Goal: Transaction & Acquisition: Obtain resource

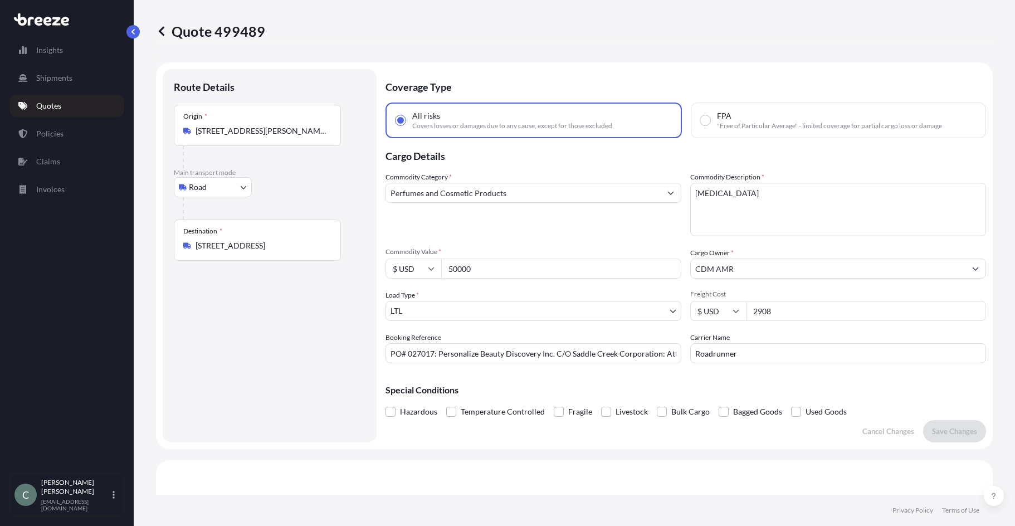
select select "Road"
select select "1"
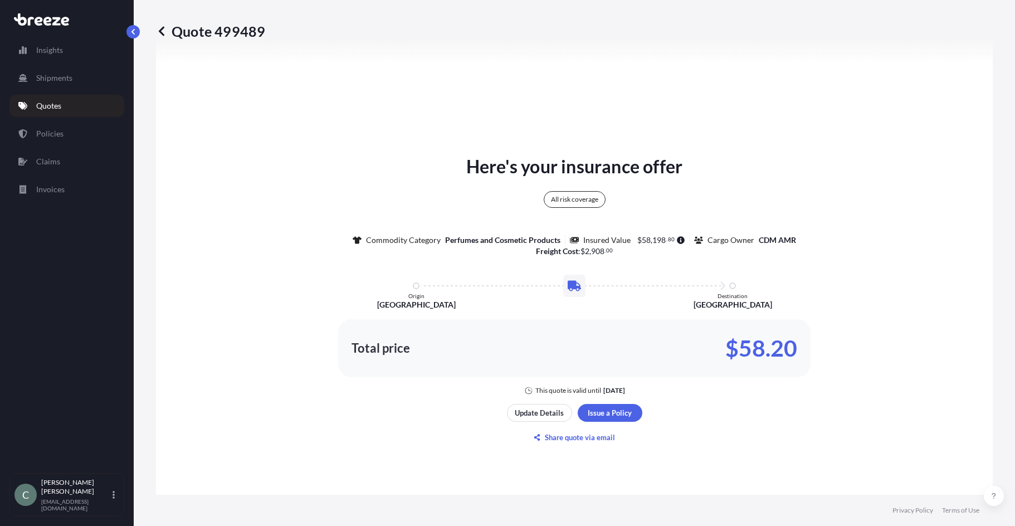
click at [58, 104] on p "Quotes" at bounding box center [48, 105] width 25 height 11
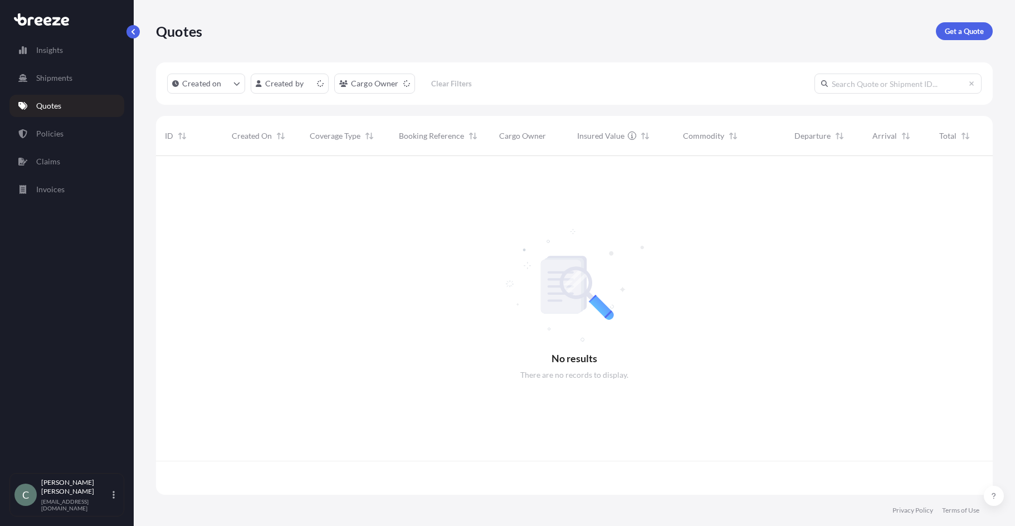
scroll to position [336, 828]
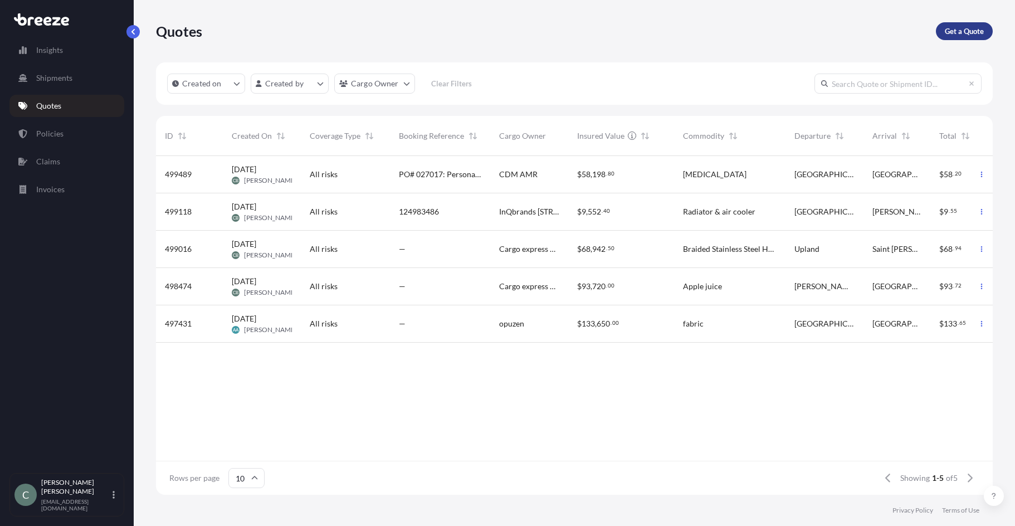
click at [969, 34] on p "Get a Quote" at bounding box center [964, 31] width 39 height 11
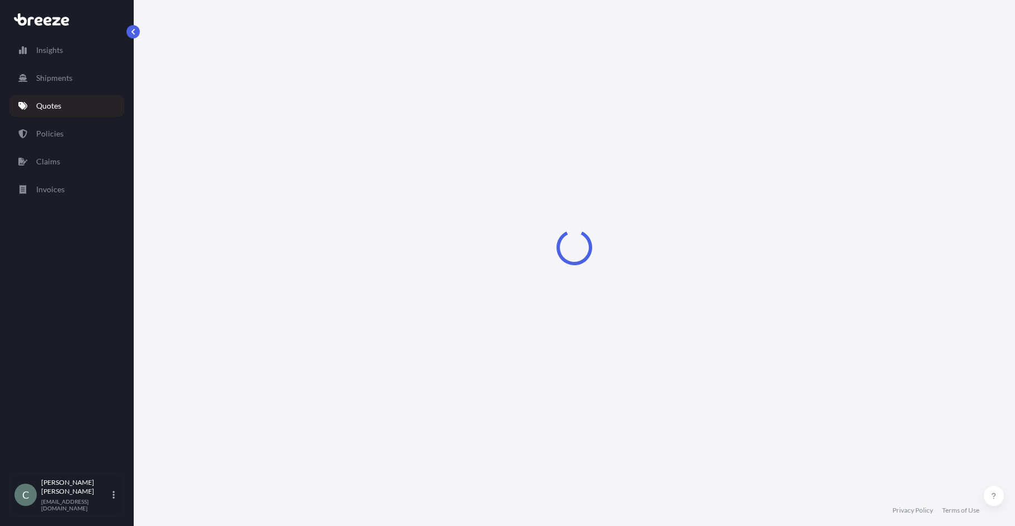
select select "Sea"
select select "1"
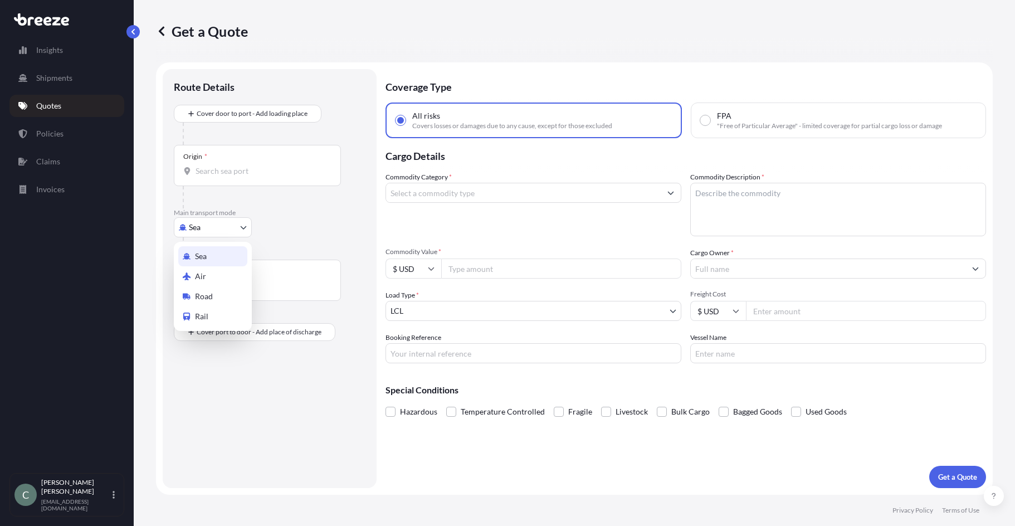
click at [234, 232] on body "Insights Shipments Quotes Policies Claims Invoices C [PERSON_NAME] [EMAIL_ADDRE…" at bounding box center [507, 263] width 1015 height 526
click at [223, 291] on div "Road" at bounding box center [212, 296] width 69 height 20
select select "Road"
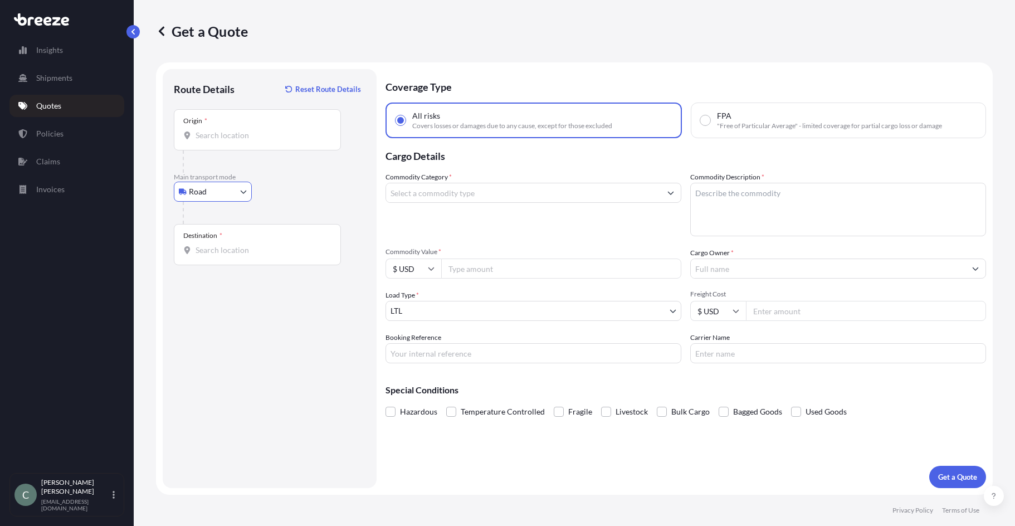
click at [271, 138] on input "Origin *" at bounding box center [261, 135] width 131 height 11
click at [286, 135] on input "Origin * Please select an origin" at bounding box center [261, 135] width 131 height 11
paste input "[STREET_ADDRESS]"
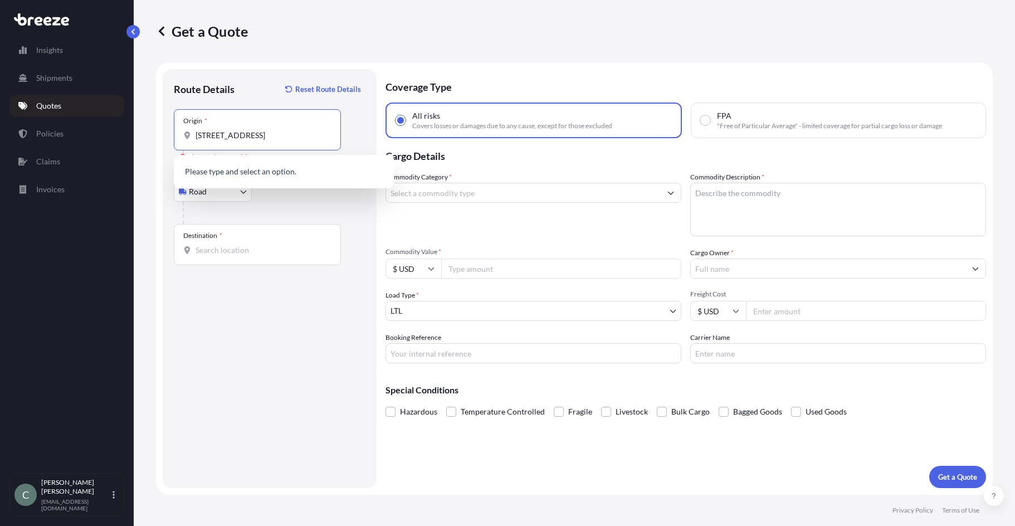
scroll to position [0, 4]
click at [281, 170] on span "[STREET_ADDRESS]" at bounding box center [247, 172] width 70 height 11
type input "[STREET_ADDRESS]"
click at [291, 258] on div "Destination *" at bounding box center [257, 244] width 167 height 41
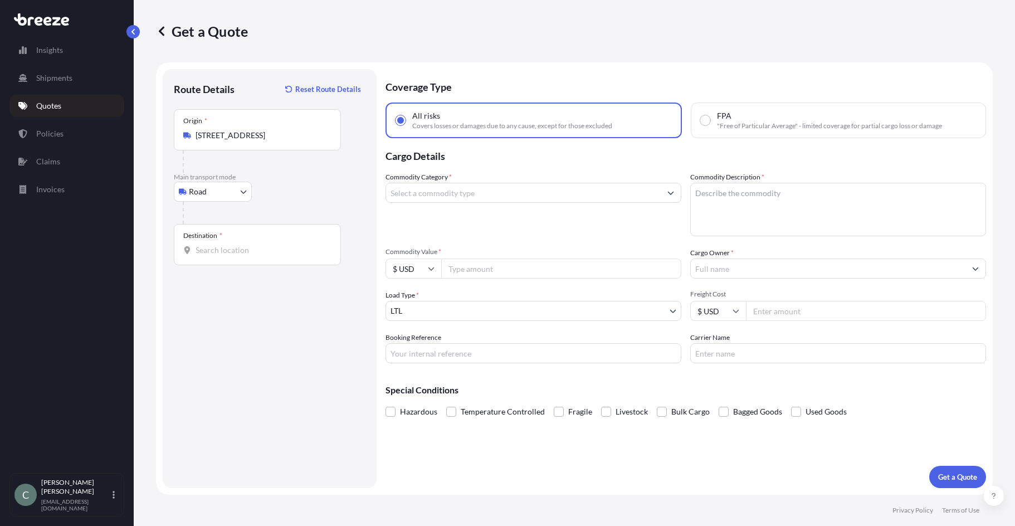
click at [291, 256] on input "Destination *" at bounding box center [261, 250] width 131 height 11
click at [218, 250] on input "Destination * Please select a destination" at bounding box center [261, 250] width 131 height 11
paste input "[STREET_ADDRESS][PERSON_NAME] [GEOGRAPHIC_DATA]"
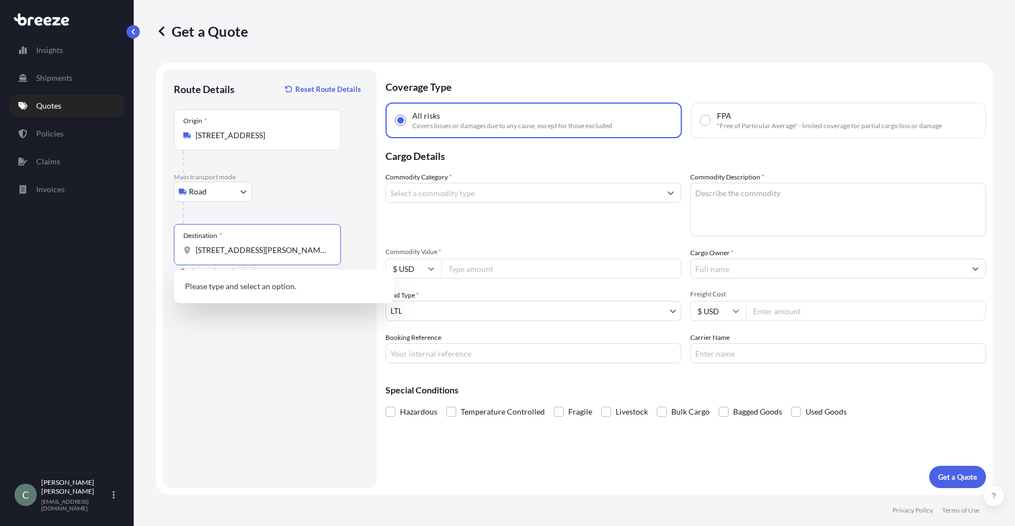
scroll to position [0, 8]
click at [257, 285] on span "[STREET_ADDRESS]" at bounding box center [247, 287] width 70 height 11
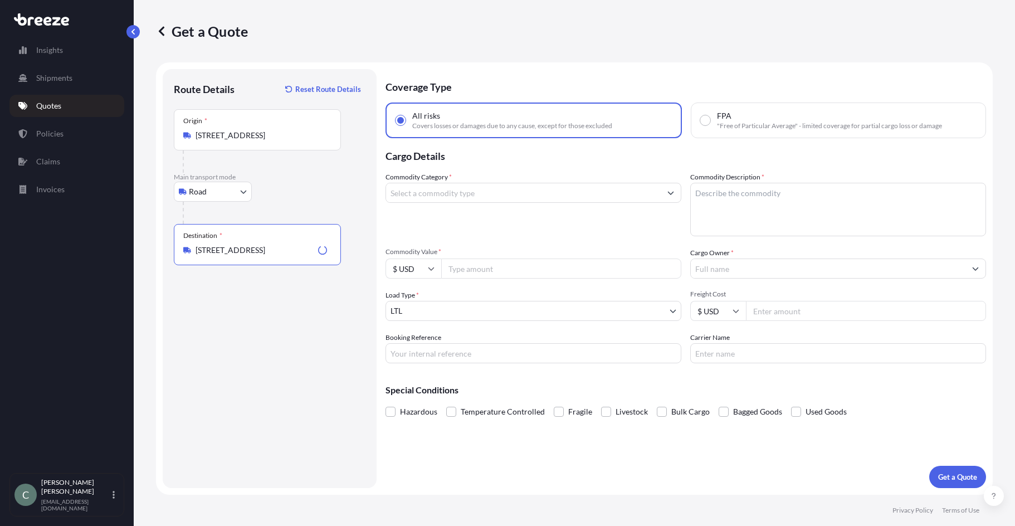
type input "[STREET_ADDRESS]"
click at [285, 343] on div "Route Details Reset Route Details Place of loading Road Road Rail Origin * [STR…" at bounding box center [270, 278] width 192 height 397
click at [542, 199] on input "Commodity Category *" at bounding box center [523, 193] width 275 height 20
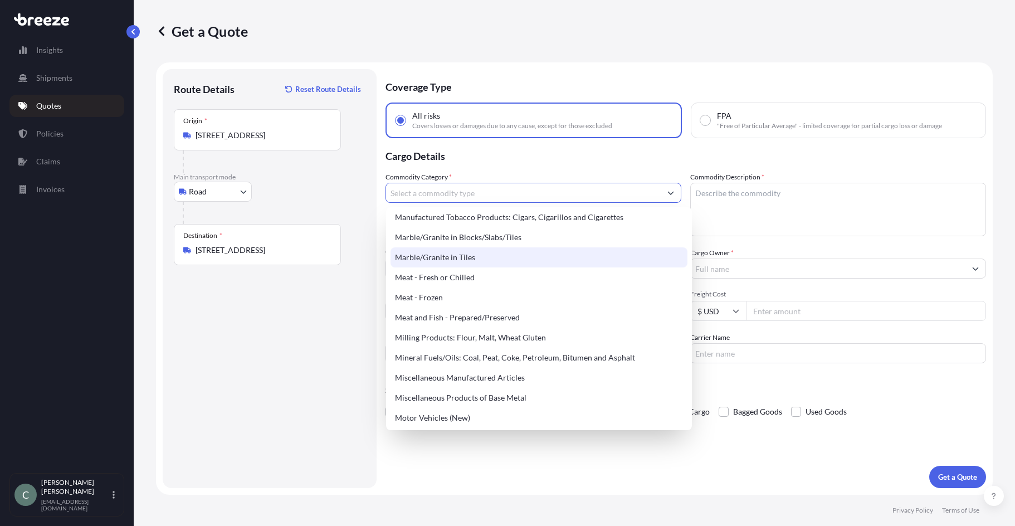
scroll to position [1504, 0]
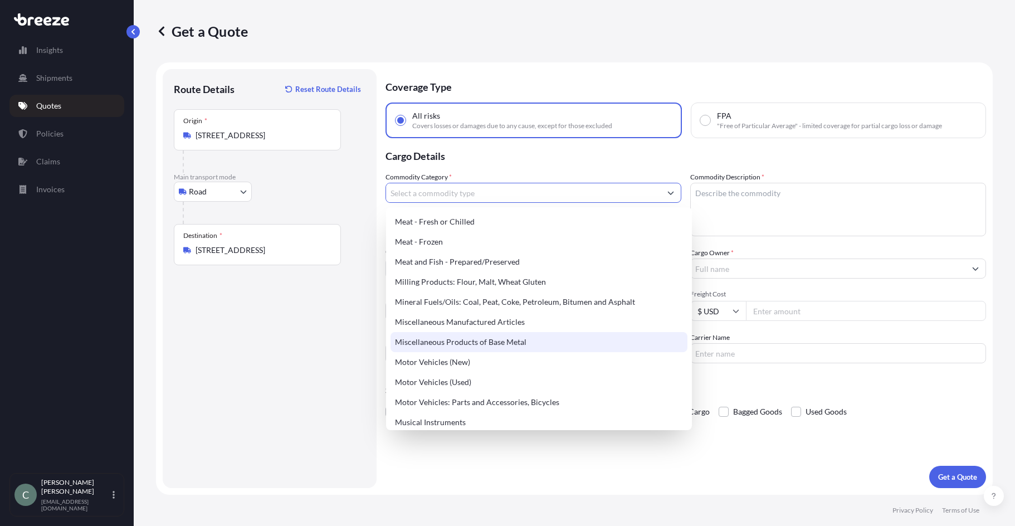
click at [513, 338] on div "Miscellaneous Products of Base Metal" at bounding box center [539, 342] width 297 height 20
type input "Miscellaneous Products of Base Metal"
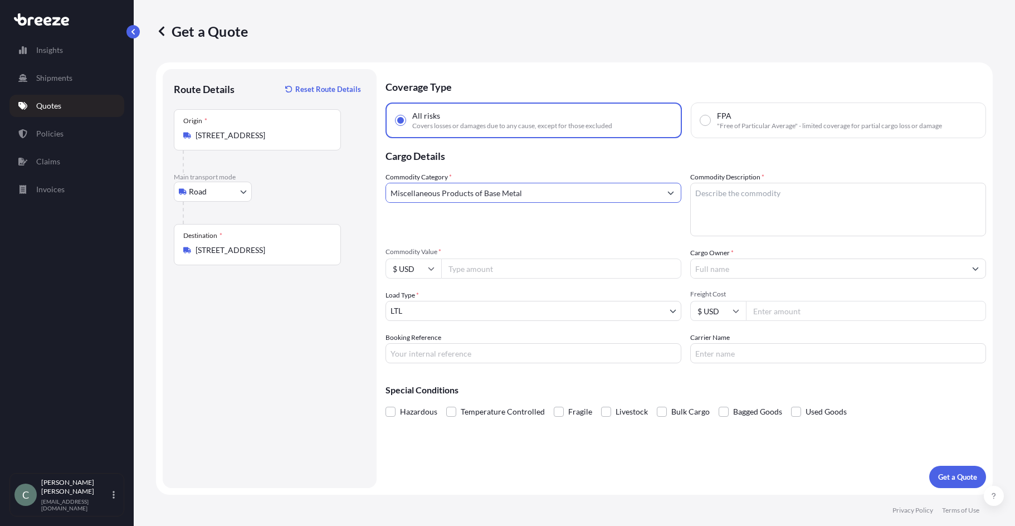
click at [763, 216] on textarea "Commodity Description *" at bounding box center [838, 209] width 296 height 53
type textarea "steel plates"
click at [480, 275] on input "Commodity Value *" at bounding box center [561, 268] width 240 height 20
click at [521, 270] on input "Commodity Value *" at bounding box center [561, 268] width 240 height 20
type input "9500"
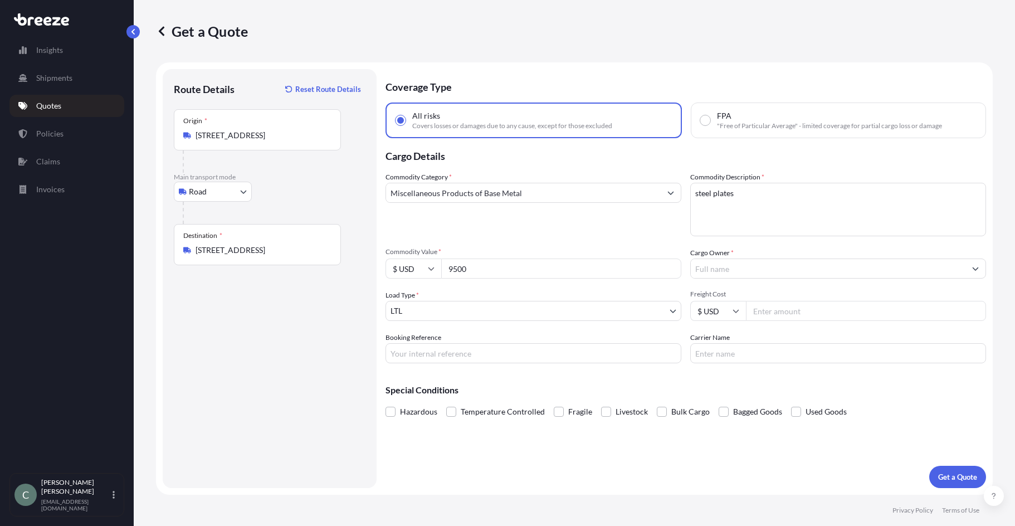
click at [745, 273] on input "Cargo Owner *" at bounding box center [828, 268] width 275 height 20
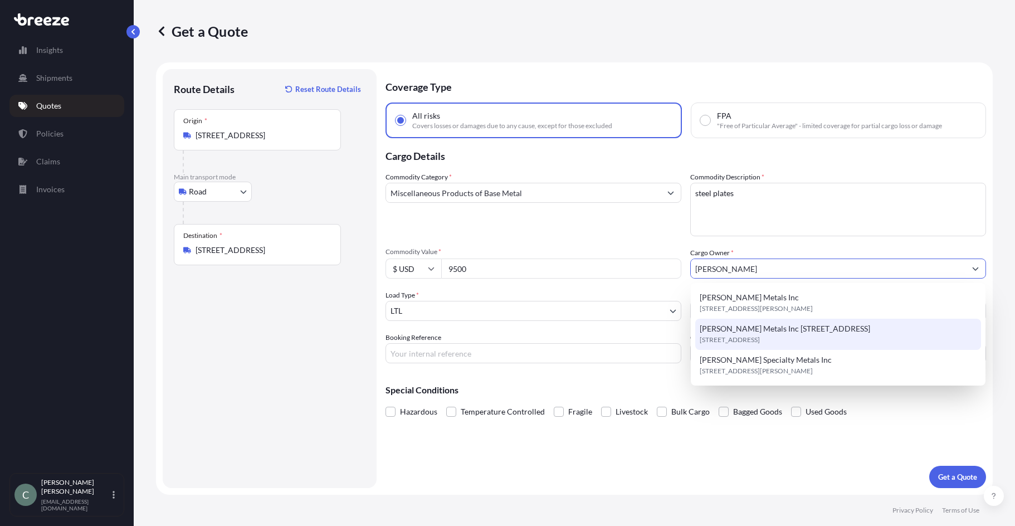
click at [760, 342] on span "[STREET_ADDRESS]" at bounding box center [730, 339] width 60 height 11
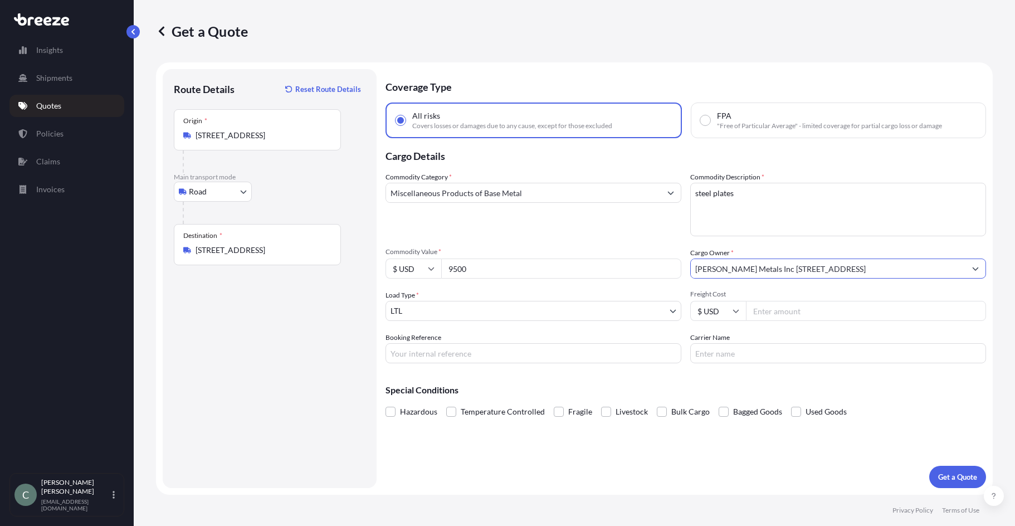
type input "[PERSON_NAME] Metals Inc [STREET_ADDRESS]"
click at [603, 316] on body "15 options available. 10 options available. 4 options available. 2 options avai…" at bounding box center [507, 263] width 1015 height 526
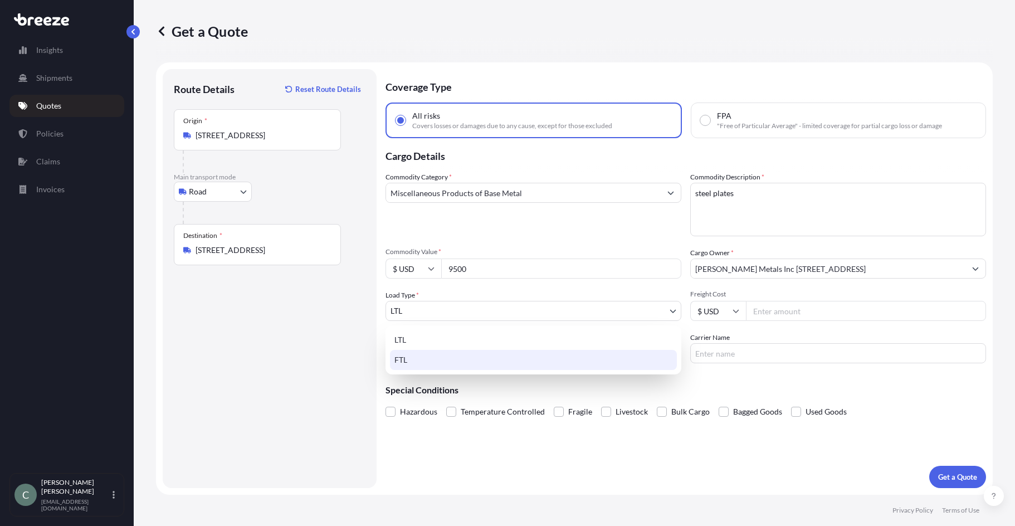
click at [560, 350] on div "FTL" at bounding box center [533, 360] width 287 height 20
select select "2"
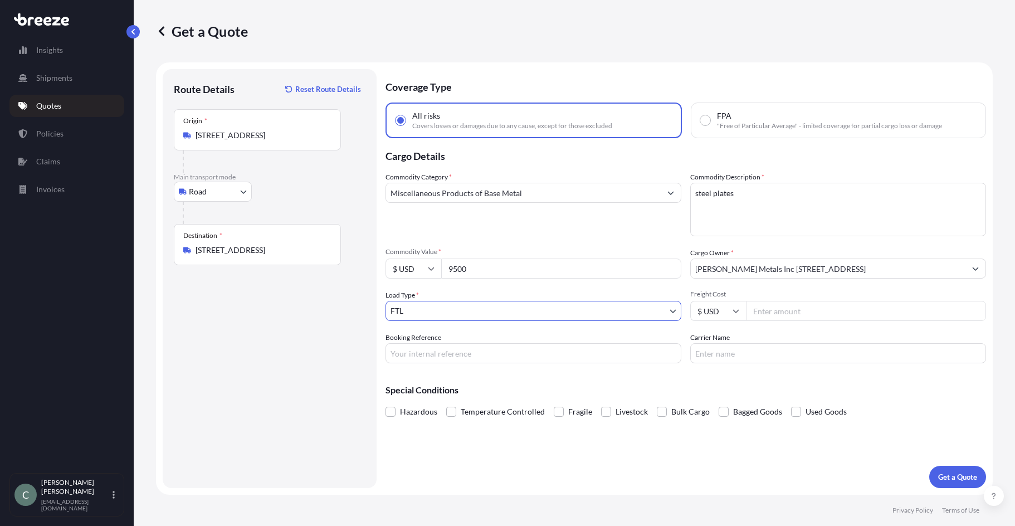
click at [768, 319] on input "Freight Cost" at bounding box center [866, 311] width 240 height 20
type input "2300"
click at [603, 357] on input "Booking Reference" at bounding box center [533, 353] width 296 height 20
click at [508, 353] on input "Booking Reference" at bounding box center [533, 353] width 296 height 20
paste input "125050280"
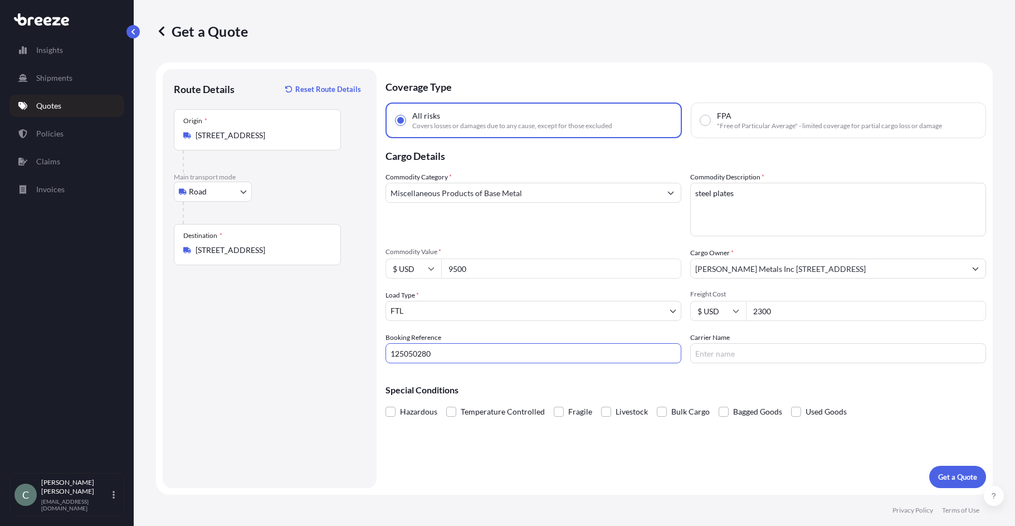
type input "125050280"
click at [716, 353] on input "Carrier Name" at bounding box center [838, 353] width 296 height 20
paste input "S ELITE EXPRESS INC"
type input "US ELITE EXPRESS INC"
click at [967, 476] on p "Get a Quote" at bounding box center [957, 476] width 39 height 11
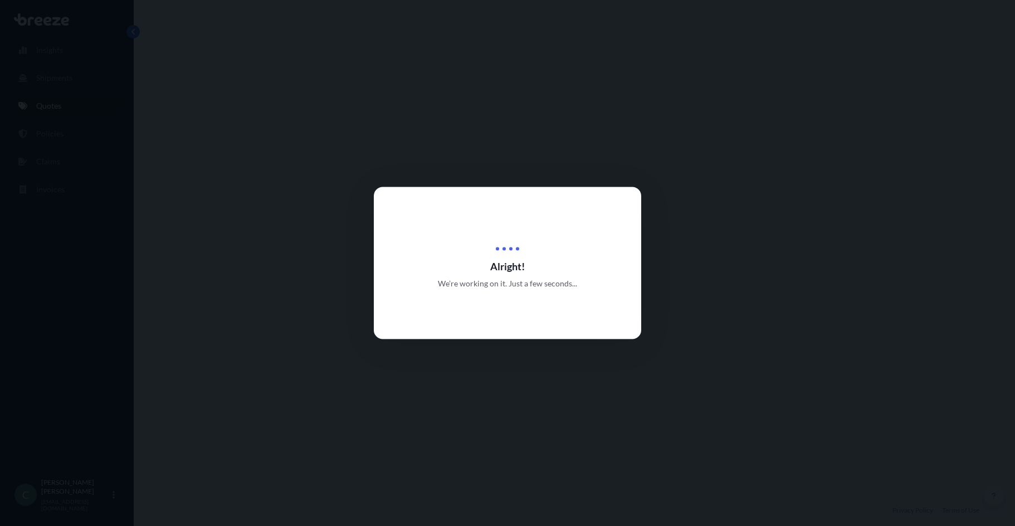
select select "Road"
select select "2"
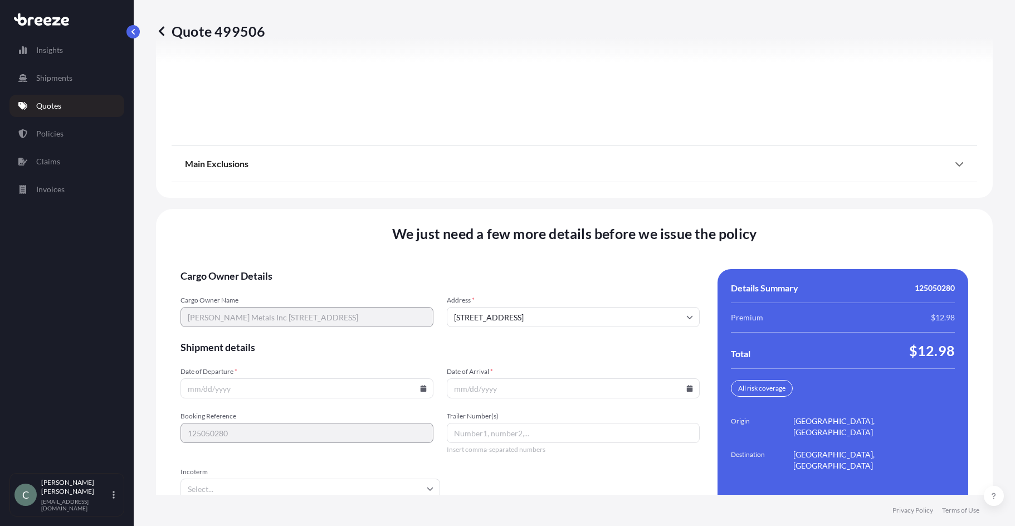
scroll to position [1419, 0]
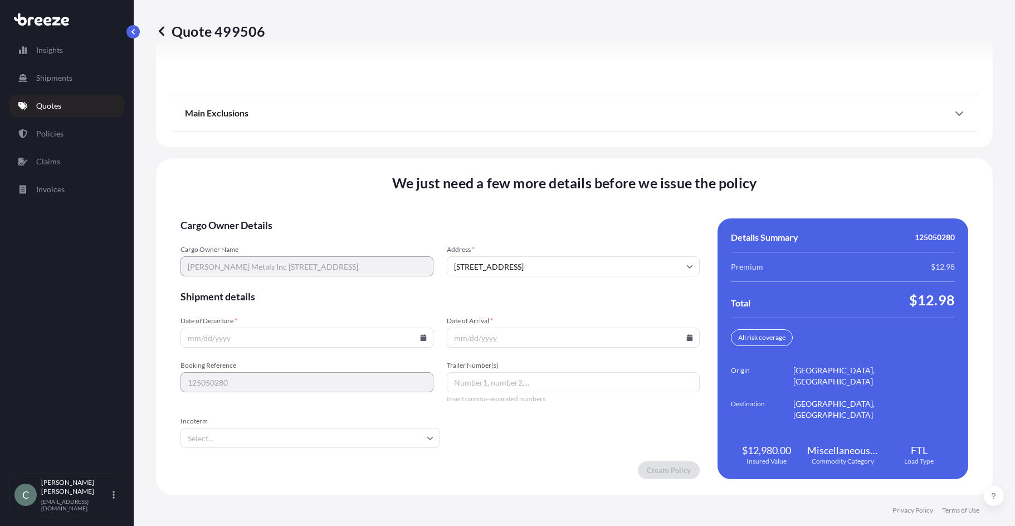
click at [421, 338] on icon at bounding box center [424, 337] width 6 height 7
click at [335, 238] on button "19" at bounding box center [332, 239] width 18 height 18
type input "[DATE]"
click at [687, 340] on icon at bounding box center [690, 337] width 6 height 7
click at [651, 259] on button "28" at bounding box center [647, 260] width 18 height 18
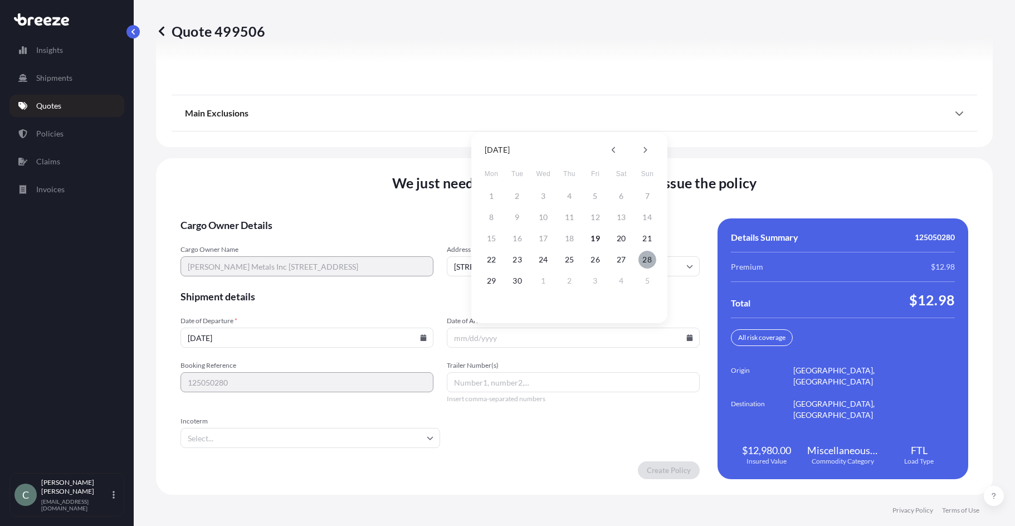
type input "[DATE]"
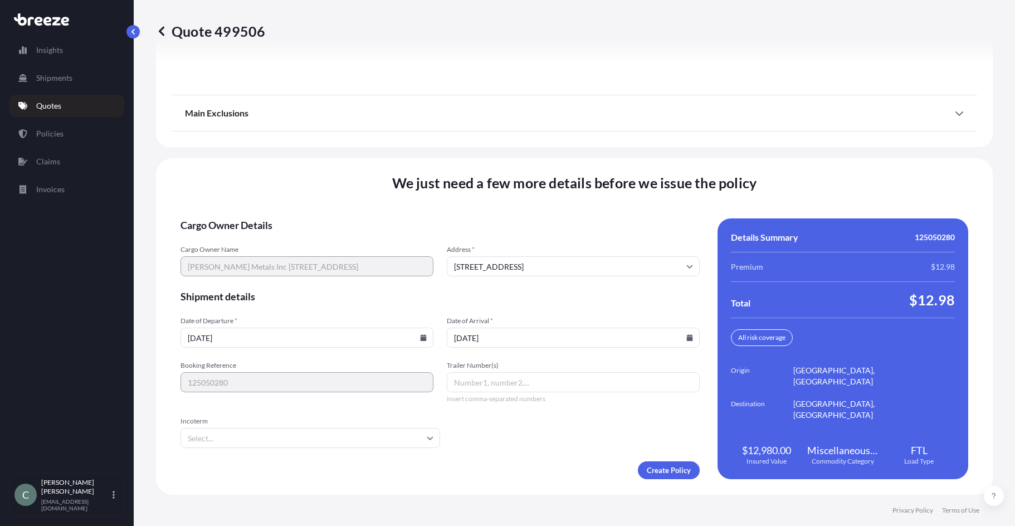
click at [545, 380] on input "Trailer Number(s)" at bounding box center [573, 382] width 253 height 20
type input "1"
type input "26"
click at [503, 466] on div "Create Policy" at bounding box center [439, 470] width 519 height 18
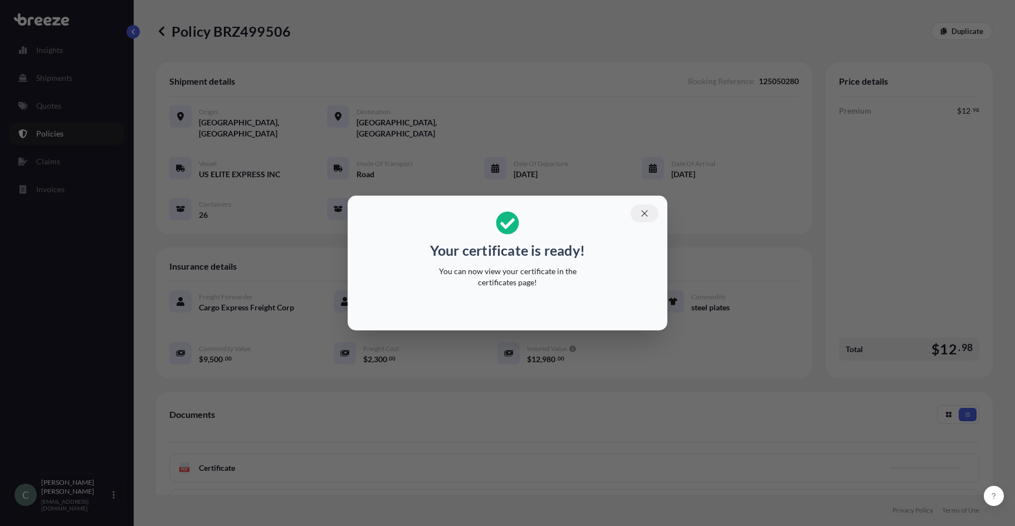
click at [643, 212] on icon "button" at bounding box center [645, 213] width 10 height 10
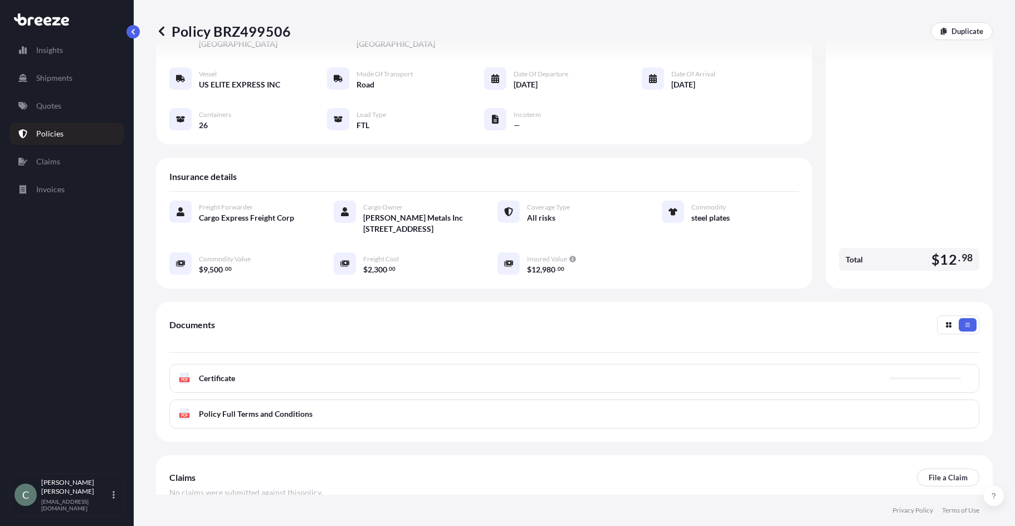
scroll to position [155, 0]
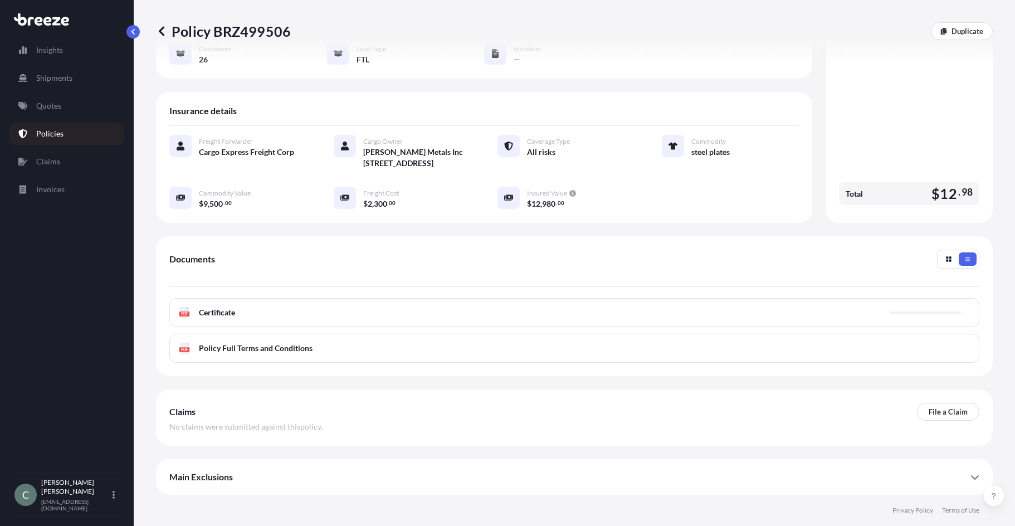
click at [223, 315] on span "Certificate" at bounding box center [217, 312] width 36 height 11
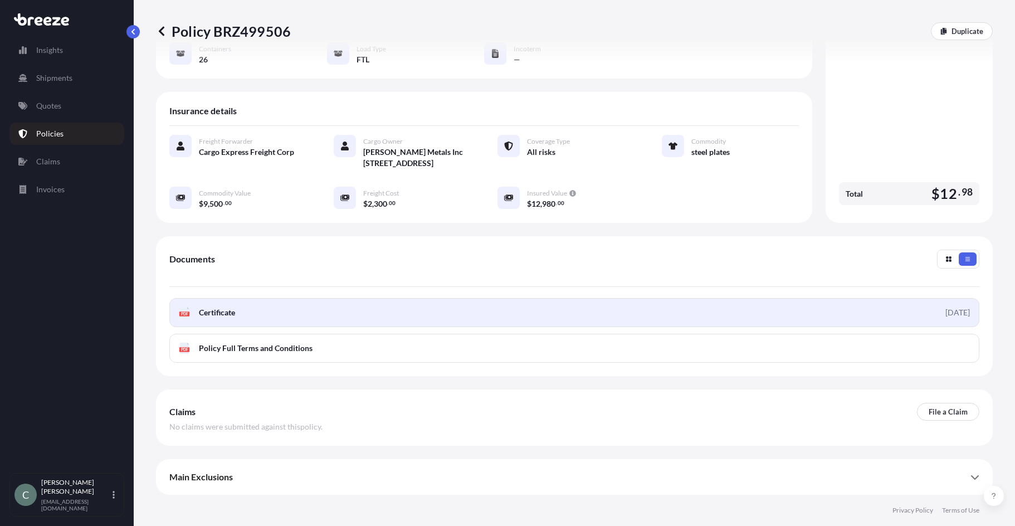
click at [178, 313] on link "PDF Certificate [DATE]" at bounding box center [574, 312] width 810 height 29
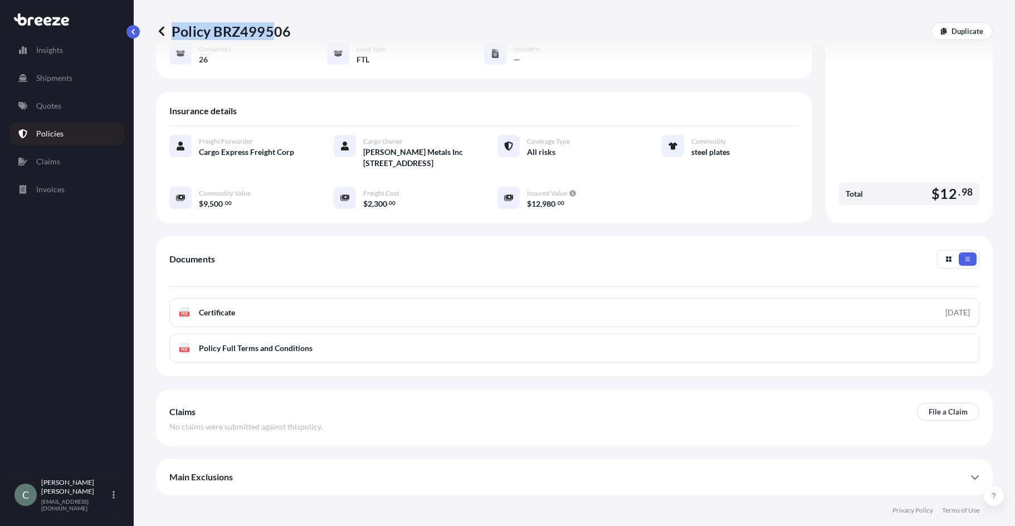
drag, startPoint x: 294, startPoint y: 32, endPoint x: 273, endPoint y: 26, distance: 21.5
click at [273, 26] on div "Policy BRZ499506 Duplicate" at bounding box center [574, 31] width 837 height 18
click at [289, 27] on p "Policy BRZ499506" at bounding box center [223, 31] width 135 height 18
click at [287, 33] on div "Policy BRZ499506 Duplicate" at bounding box center [574, 31] width 837 height 18
copy p "Policy BRZ499506"
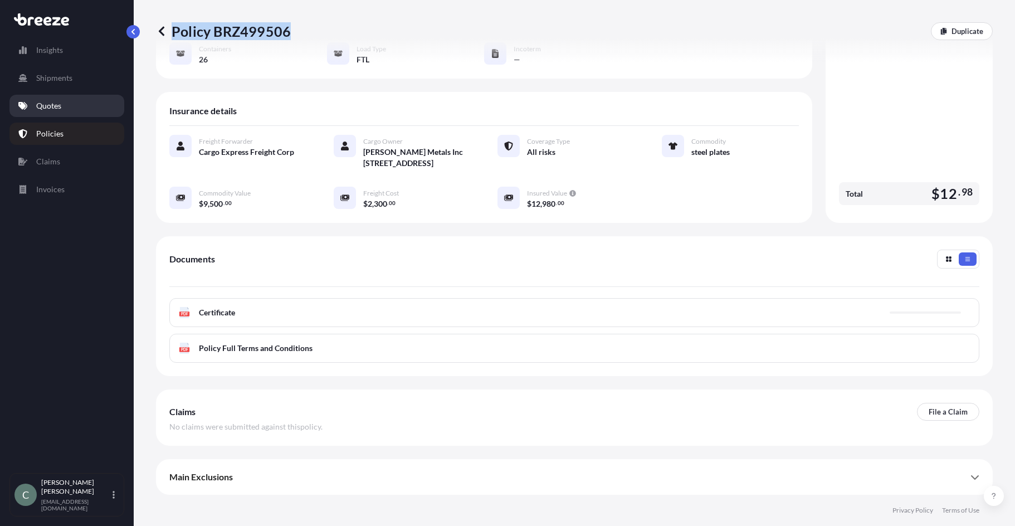
click at [50, 105] on p "Quotes" at bounding box center [48, 105] width 25 height 11
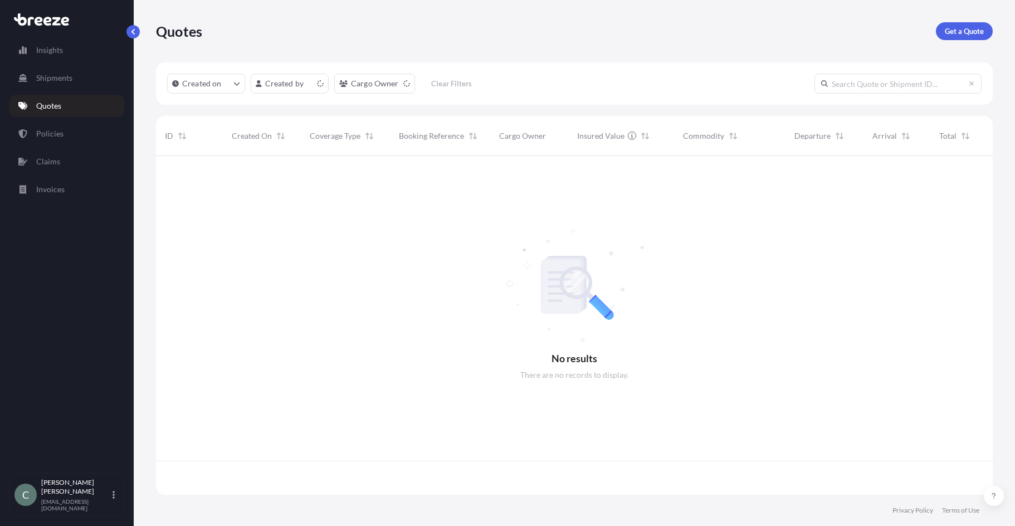
scroll to position [336, 828]
click at [968, 28] on p "Get a Quote" at bounding box center [964, 31] width 39 height 11
select select "Sea"
select select "1"
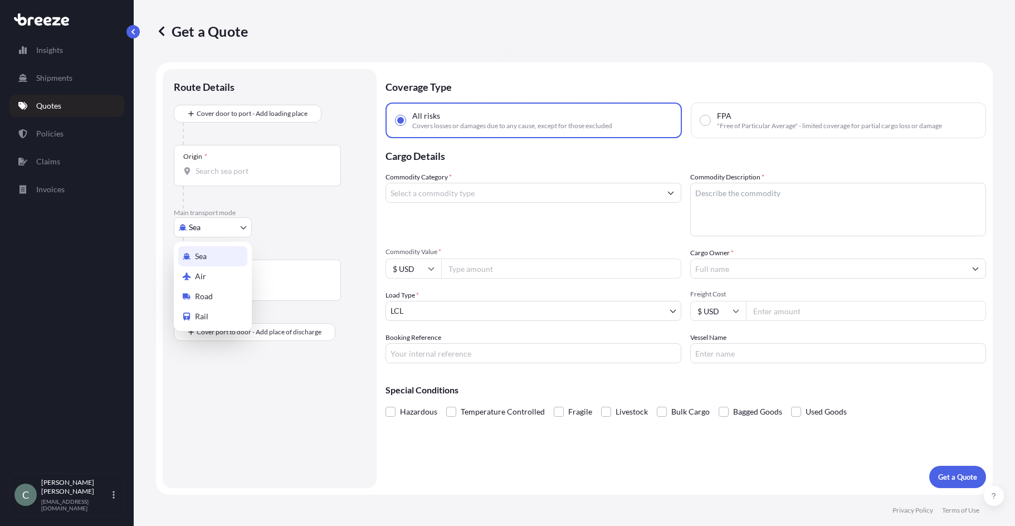
click at [211, 227] on body "Insights Shipments Quotes Policies Claims Invoices C [PERSON_NAME] [EMAIL_ADDRE…" at bounding box center [507, 263] width 1015 height 526
click at [209, 260] on div "Sea" at bounding box center [212, 256] width 69 height 20
click at [228, 172] on input "Origin *" at bounding box center [261, 175] width 131 height 11
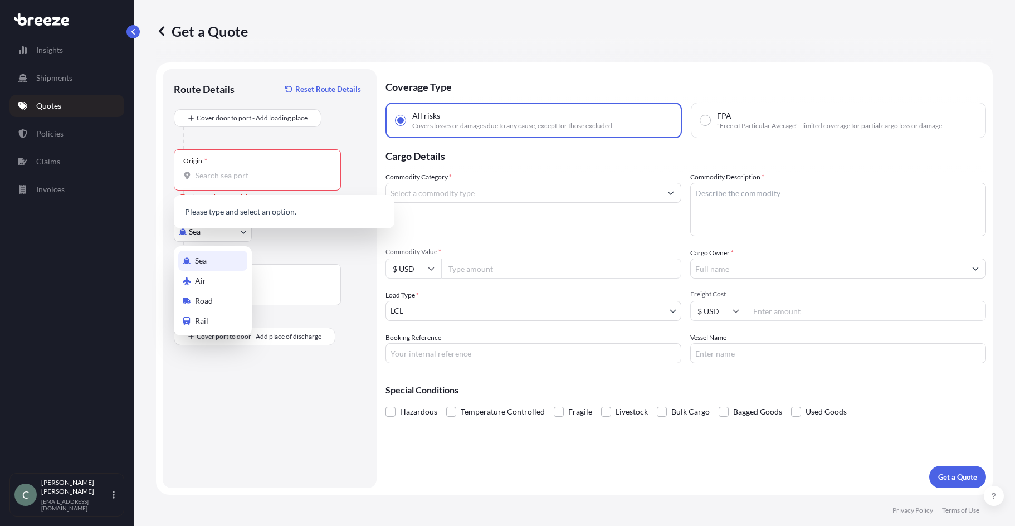
click at [197, 238] on body "0 options available. Insights Shipments Quotes Policies Claims Invoices C [PERS…" at bounding box center [507, 263] width 1015 height 526
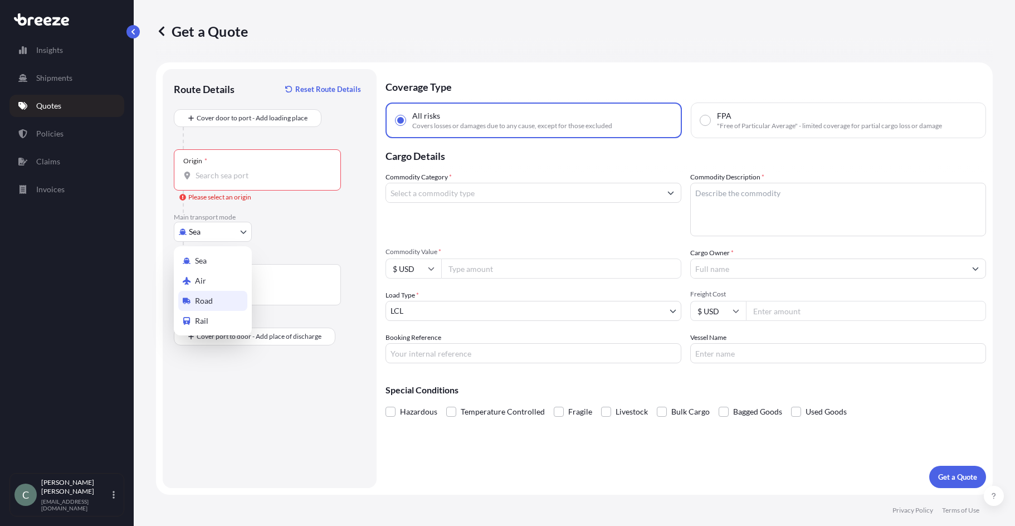
click at [206, 297] on span "Road" at bounding box center [204, 300] width 18 height 11
select select "Road"
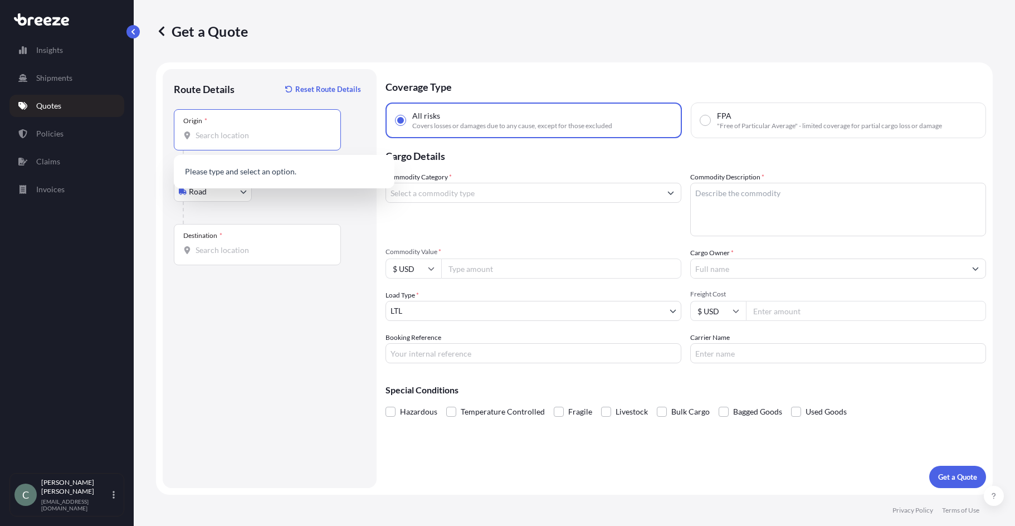
click at [232, 140] on input "Origin *" at bounding box center [261, 135] width 131 height 11
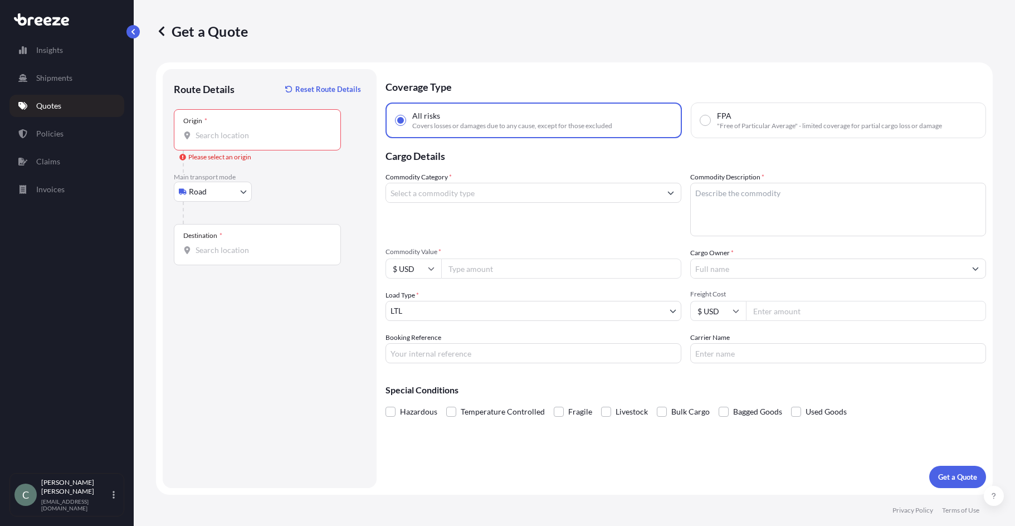
click at [225, 141] on div "Origin *" at bounding box center [257, 129] width 167 height 41
click at [225, 141] on input "Origin * Please select an origin" at bounding box center [261, 135] width 131 height 11
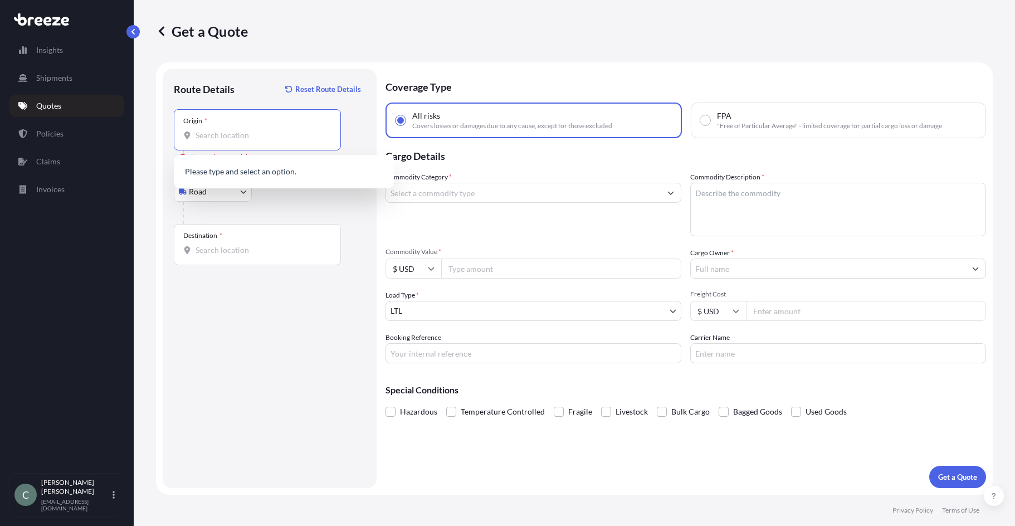
paste input "[STREET_ADDRESS]"
click at [273, 178] on span "[STREET_ADDRESS]" at bounding box center [247, 172] width 70 height 11
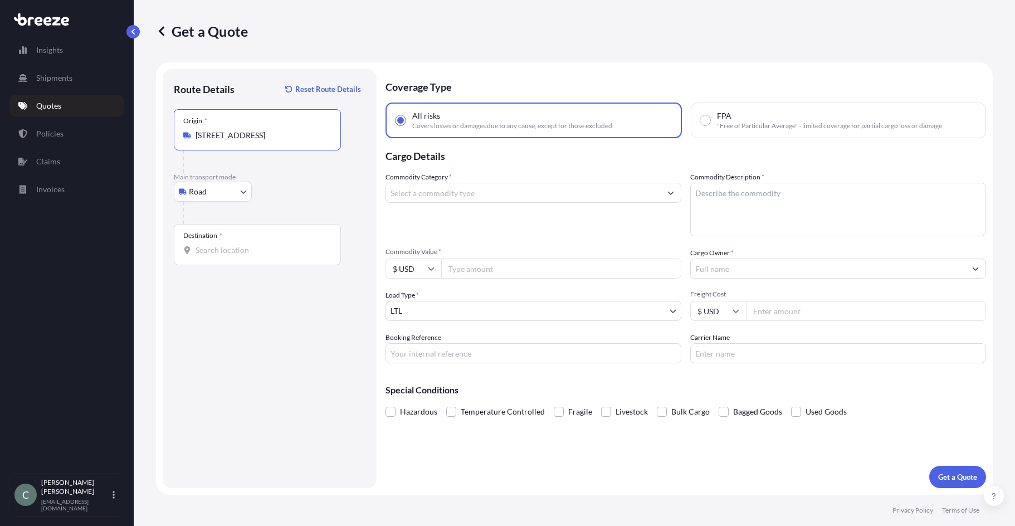
type input "[STREET_ADDRESS]"
click at [259, 242] on div "Destination *" at bounding box center [257, 244] width 167 height 41
click at [259, 245] on input "Destination *" at bounding box center [261, 250] width 131 height 11
click at [243, 256] on div "Destination *" at bounding box center [257, 244] width 167 height 41
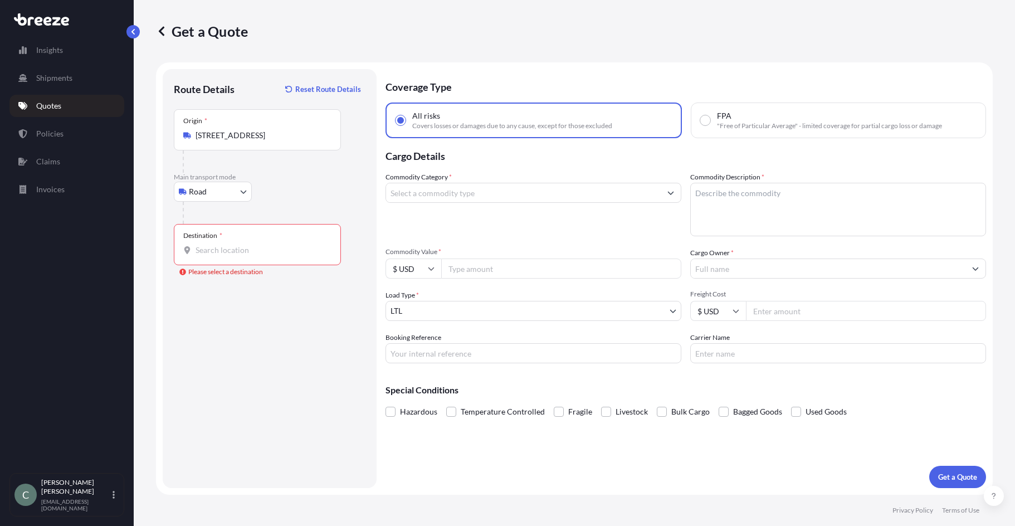
click at [243, 256] on input "Destination * Please select a destination" at bounding box center [261, 250] width 131 height 11
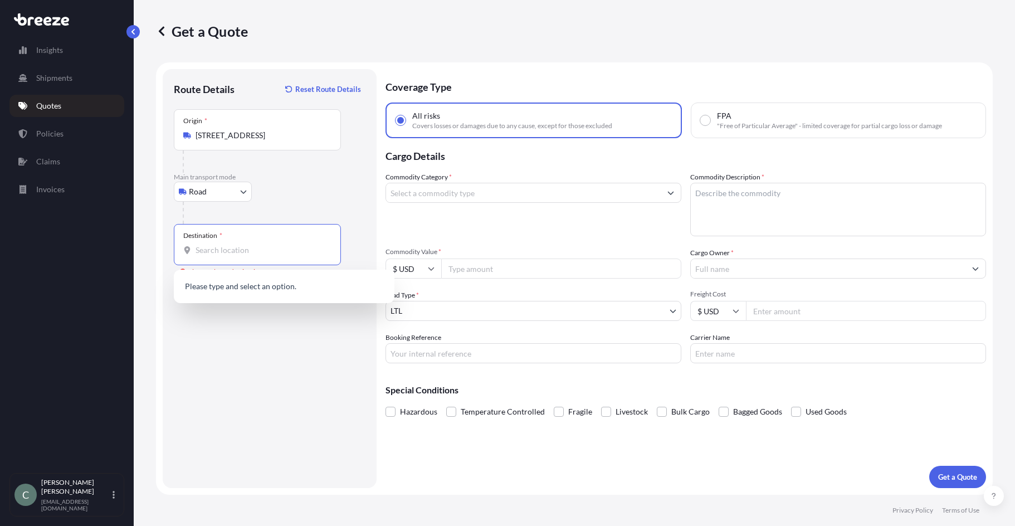
paste input "[STREET_ADDRESS]"
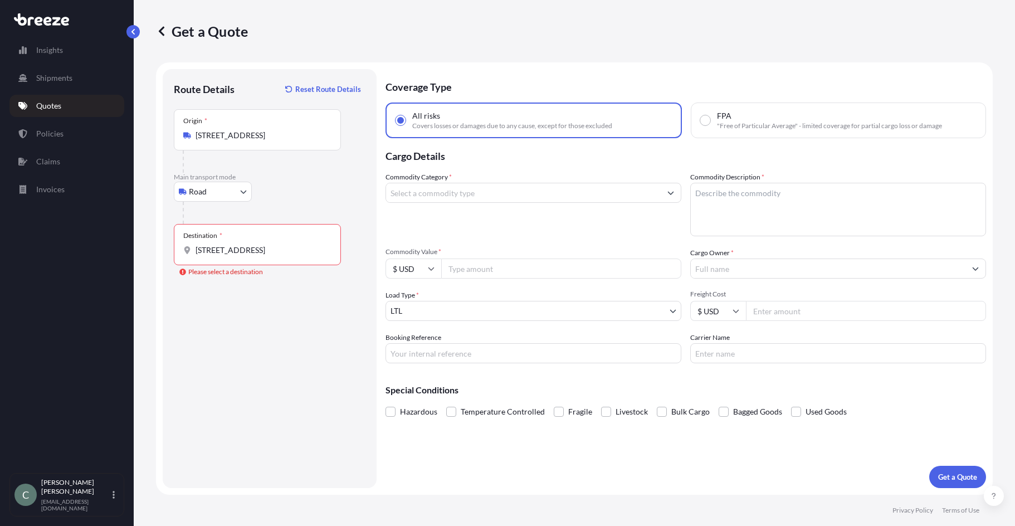
click at [253, 344] on div "Route Details Reset Route Details Place of loading Road Road Rail Origin * [STR…" at bounding box center [270, 278] width 192 height 397
click at [295, 250] on input "[STREET_ADDRESS]" at bounding box center [261, 250] width 131 height 11
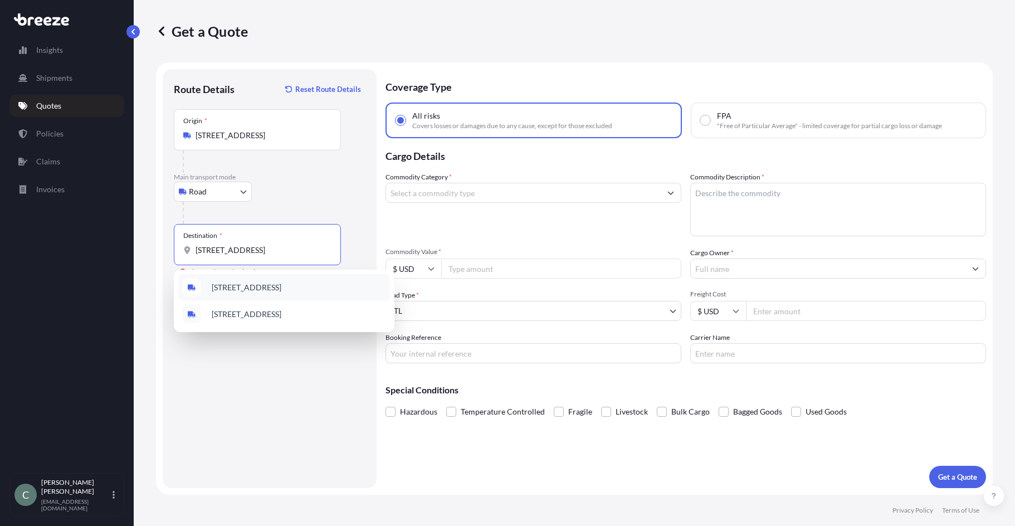
click at [281, 287] on span "[STREET_ADDRESS]" at bounding box center [247, 287] width 70 height 11
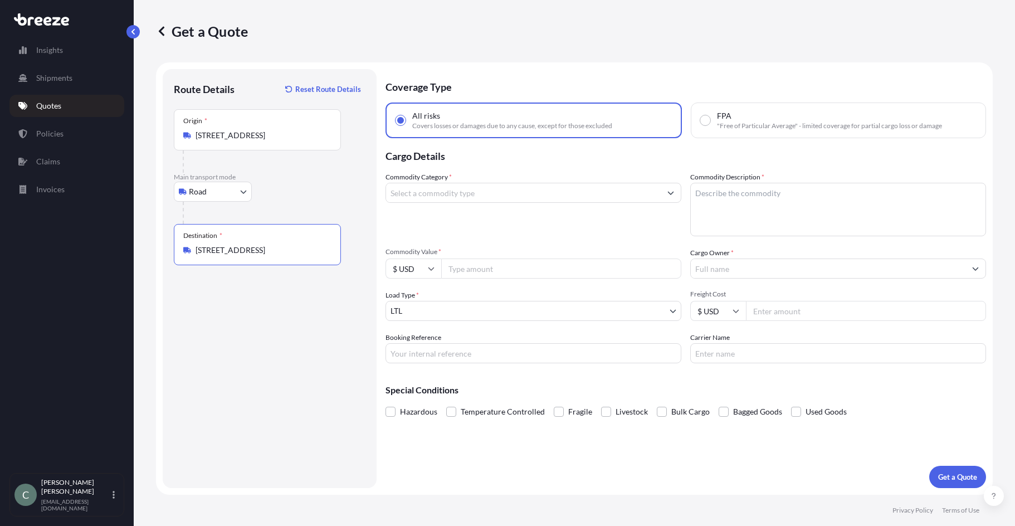
type input "[STREET_ADDRESS]"
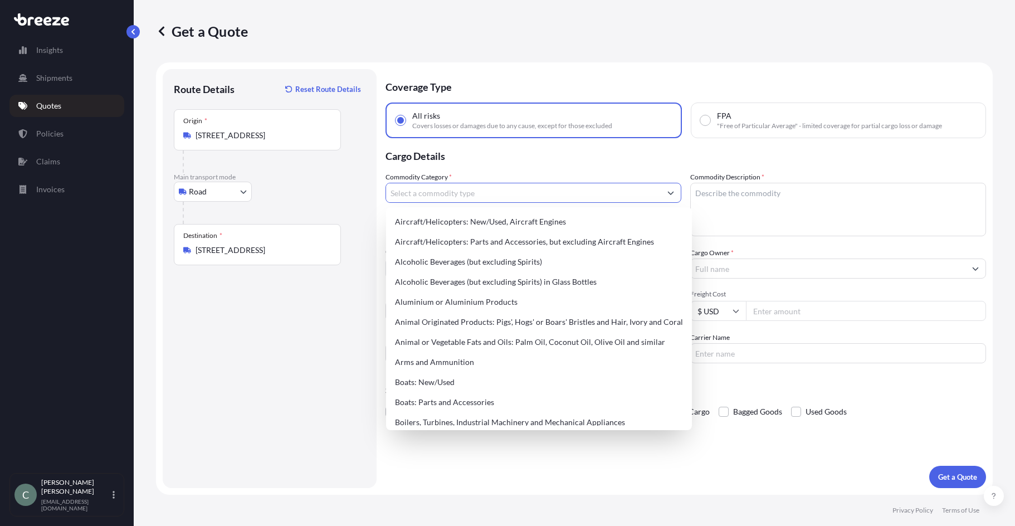
click at [511, 196] on input "Commodity Category *" at bounding box center [523, 193] width 275 height 20
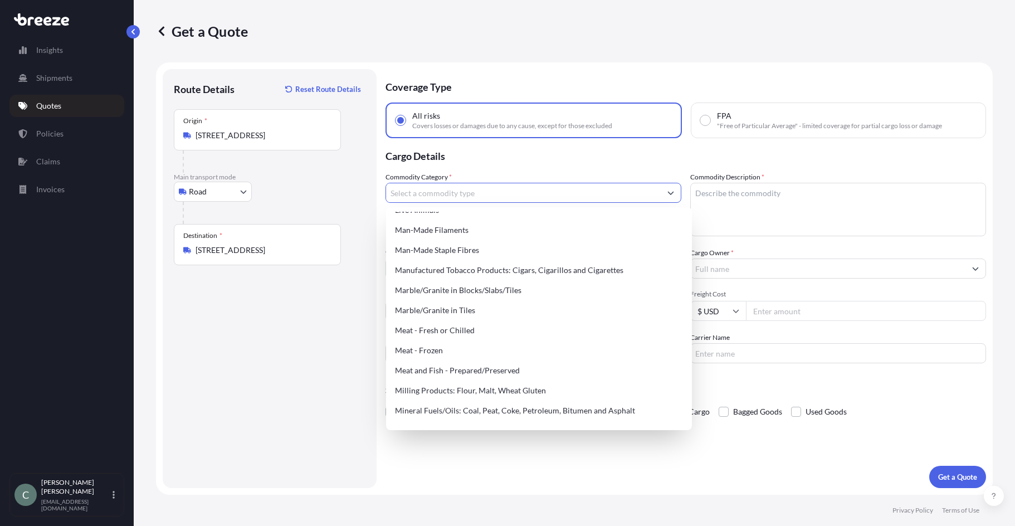
scroll to position [1448, 0]
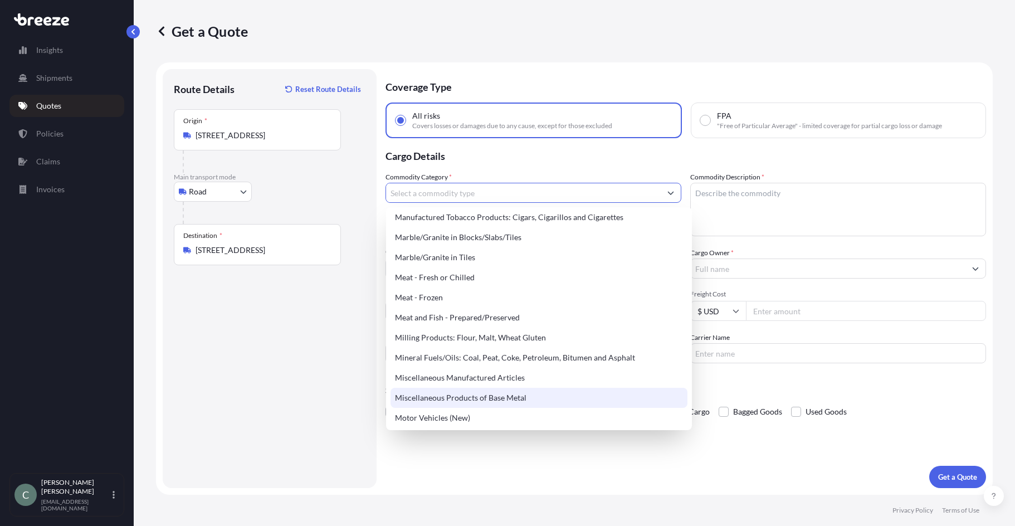
click at [500, 397] on div "Miscellaneous Products of Base Metal" at bounding box center [539, 398] width 297 height 20
type input "Miscellaneous Products of Base Metal"
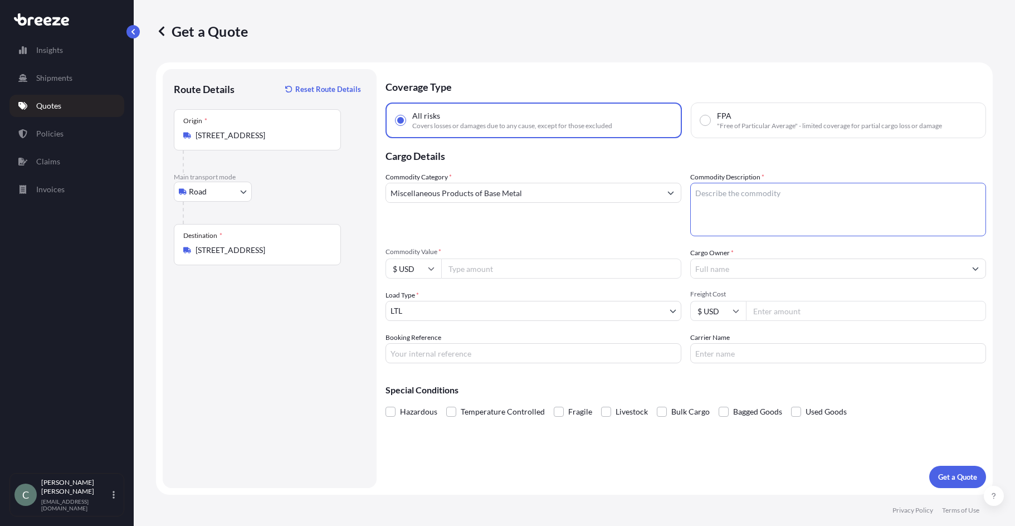
click at [814, 194] on textarea "Commodity Description *" at bounding box center [838, 209] width 296 height 53
click at [705, 210] on textarea "Commodity Description *" at bounding box center [838, 209] width 296 height 53
type textarea "PLATES"
click at [467, 273] on input "Commodity Value *" at bounding box center [561, 268] width 240 height 20
click at [479, 276] on input "Commodity Value *" at bounding box center [561, 268] width 240 height 20
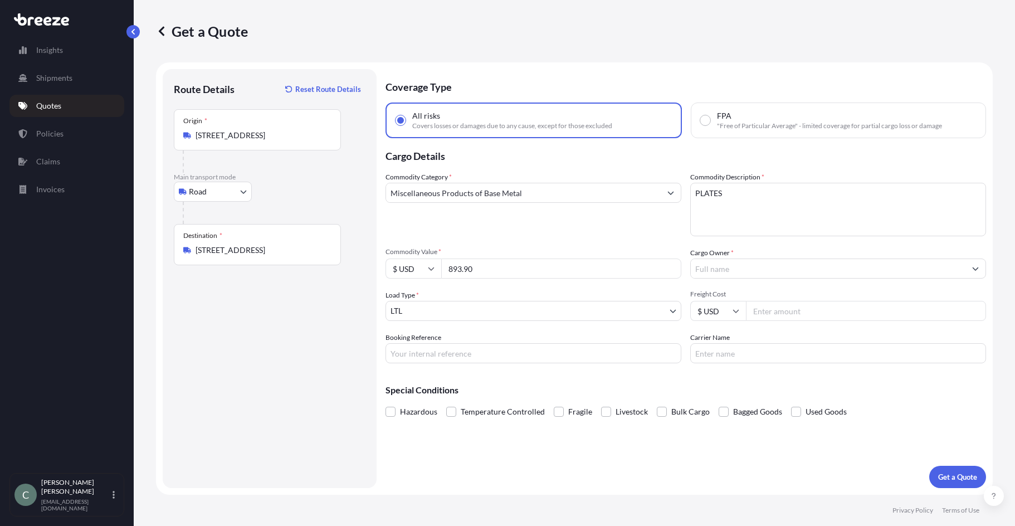
type input "893.90"
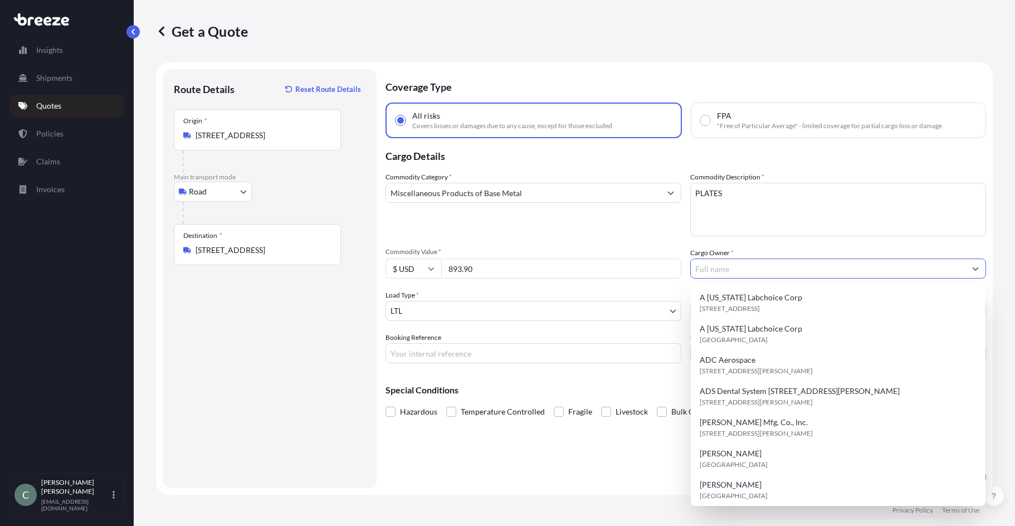
click at [832, 274] on input "Cargo Owner *" at bounding box center [828, 268] width 275 height 20
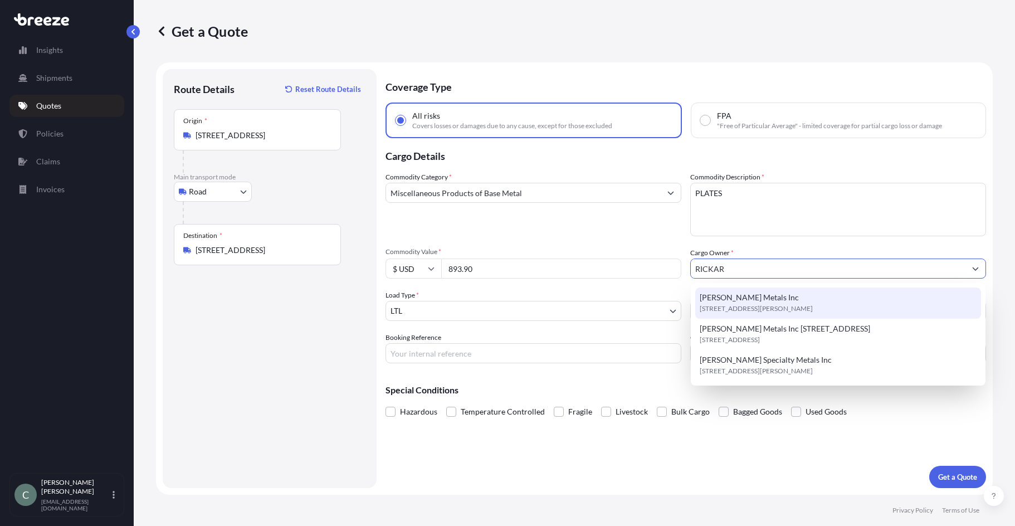
click at [787, 299] on div "[PERSON_NAME] Metals Inc [STREET_ADDRESS][PERSON_NAME]" at bounding box center [838, 302] width 286 height 31
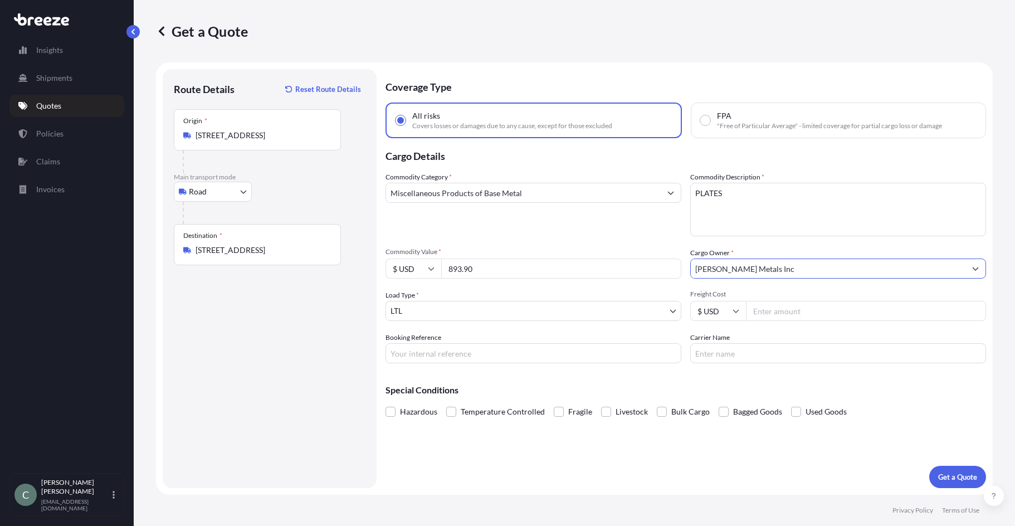
type input "[PERSON_NAME] Metals Inc"
click at [511, 361] on input "Booking Reference" at bounding box center [533, 353] width 296 height 20
click at [448, 357] on input "Booking Reference" at bounding box center [533, 353] width 296 height 20
paste input "125020224"
type input "125020224"
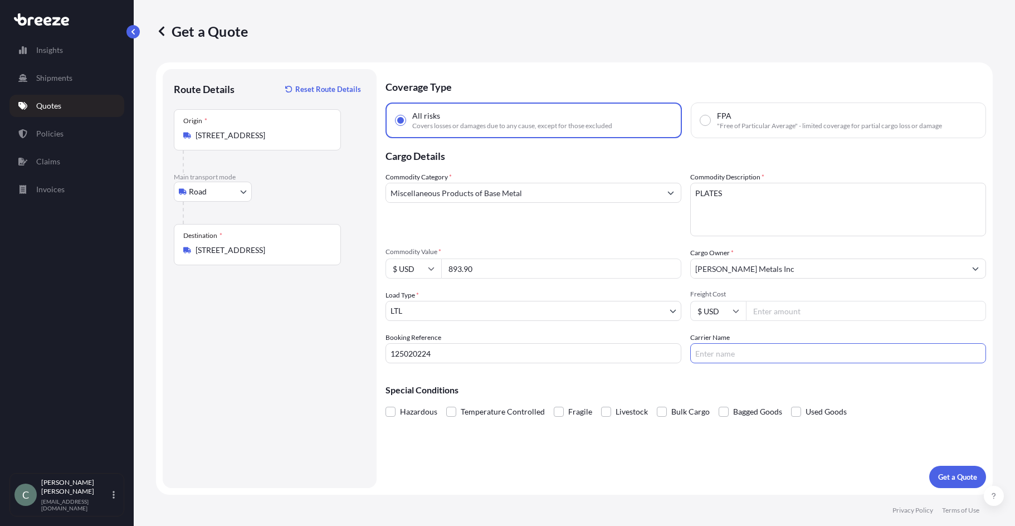
click at [755, 358] on input "Carrier Name" at bounding box center [838, 353] width 296 height 20
type input "XPO"
click at [777, 313] on input "Freight Cost" at bounding box center [866, 311] width 240 height 20
type input "893.90"
click at [879, 411] on div "Hazardous Temperature Controlled Fragile Livestock Bulk Cargo Bagged Goods Used…" at bounding box center [685, 411] width 601 height 17
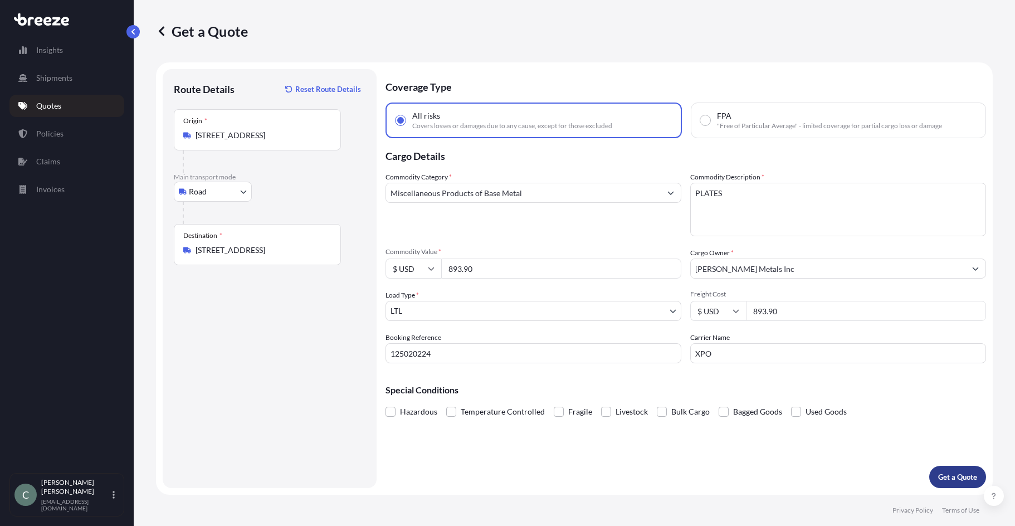
click at [949, 475] on p "Get a Quote" at bounding box center [957, 476] width 39 height 11
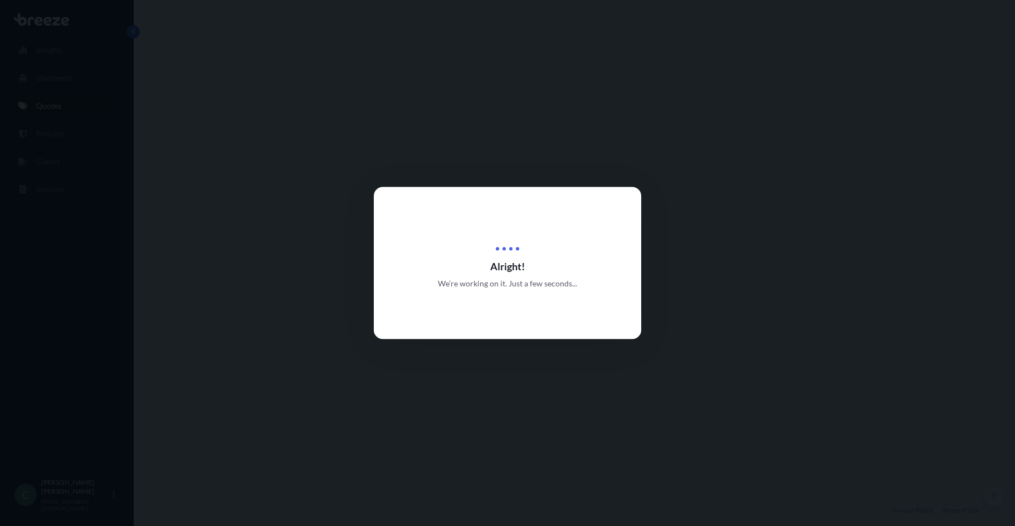
select select "Road"
select select "1"
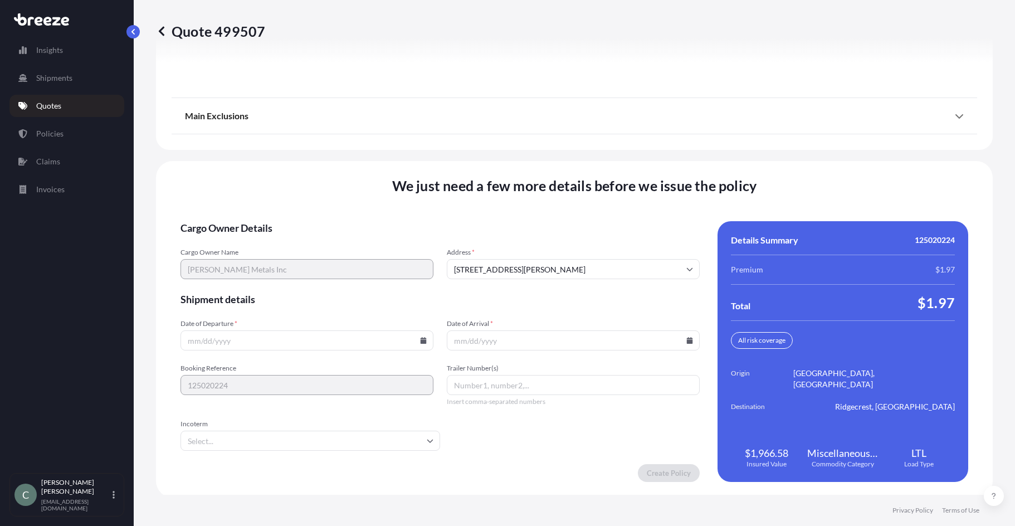
scroll to position [1419, 0]
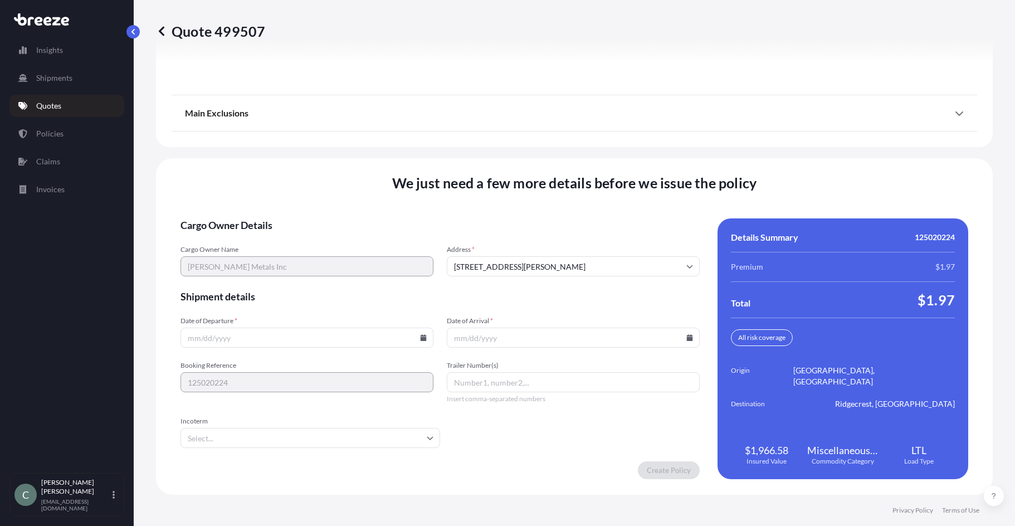
click at [423, 338] on icon at bounding box center [424, 337] width 6 height 7
click at [281, 237] on button "17" at bounding box center [280, 239] width 18 height 18
type input "[DATE]"
click at [686, 341] on input "Date of Arrival *" at bounding box center [573, 338] width 253 height 20
click at [687, 336] on icon at bounding box center [690, 337] width 6 height 7
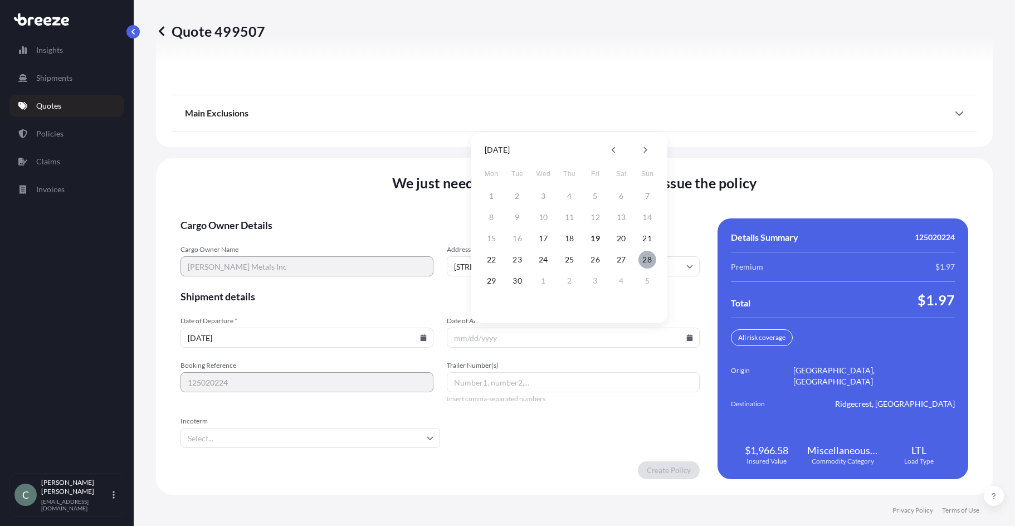
click at [648, 256] on button "28" at bounding box center [647, 260] width 18 height 18
type input "[DATE]"
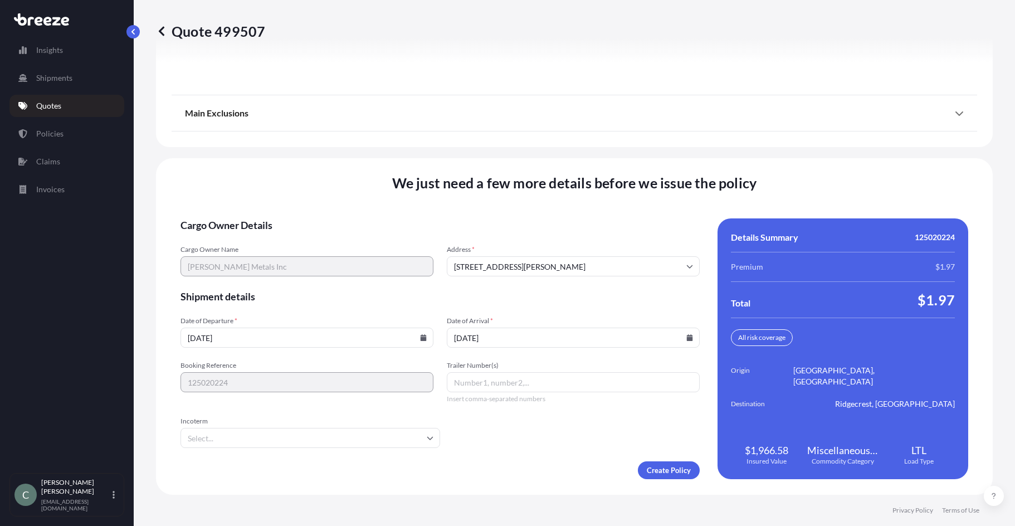
click at [470, 380] on input "Trailer Number(s)" at bounding box center [573, 382] width 253 height 20
paste input "111634843"
type input "111634843"
click at [485, 452] on form "Cargo Owner Details Cargo Owner Name [PERSON_NAME] Metals Inc Address * [STREET…" at bounding box center [439, 348] width 519 height 261
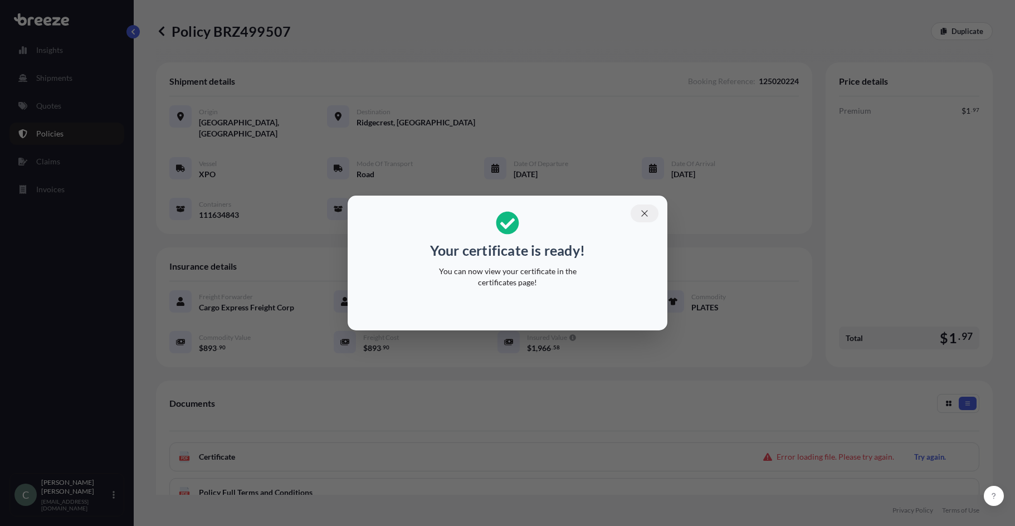
click at [643, 216] on icon "button" at bounding box center [645, 213] width 10 height 10
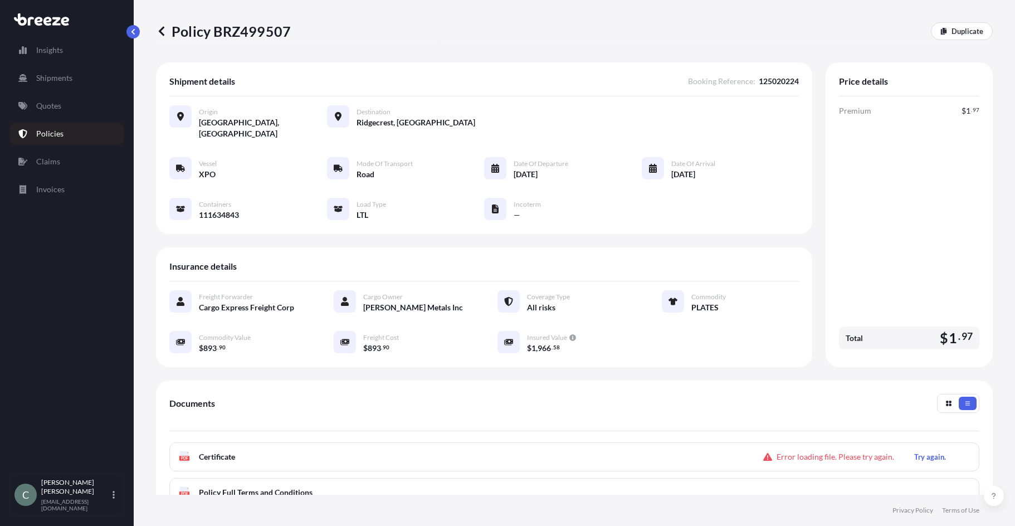
drag, startPoint x: 300, startPoint y: 29, endPoint x: 202, endPoint y: 34, distance: 98.2
click at [162, 29] on div "Policy BRZ499507 Duplicate" at bounding box center [574, 31] width 837 height 18
drag, startPoint x: 202, startPoint y: 34, endPoint x: 217, endPoint y: 37, distance: 15.3
click at [217, 37] on p "Policy BRZ499507" at bounding box center [223, 31] width 135 height 18
click at [287, 33] on p "Policy BRZ499507" at bounding box center [223, 31] width 135 height 18
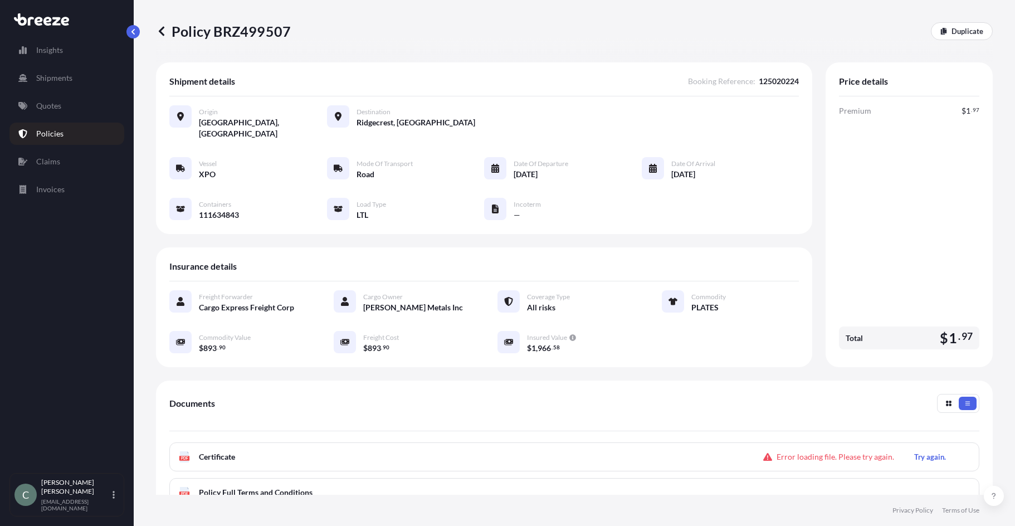
drag, startPoint x: 291, startPoint y: 32, endPoint x: 282, endPoint y: 32, distance: 8.4
click at [291, 33] on div "Policy BRZ499507 Duplicate" at bounding box center [574, 31] width 837 height 18
click at [282, 32] on p "Policy BRZ499507" at bounding box center [223, 31] width 135 height 18
drag, startPoint x: 286, startPoint y: 31, endPoint x: 170, endPoint y: 31, distance: 116.4
click at [170, 31] on p "Policy BRZ499507" at bounding box center [223, 31] width 135 height 18
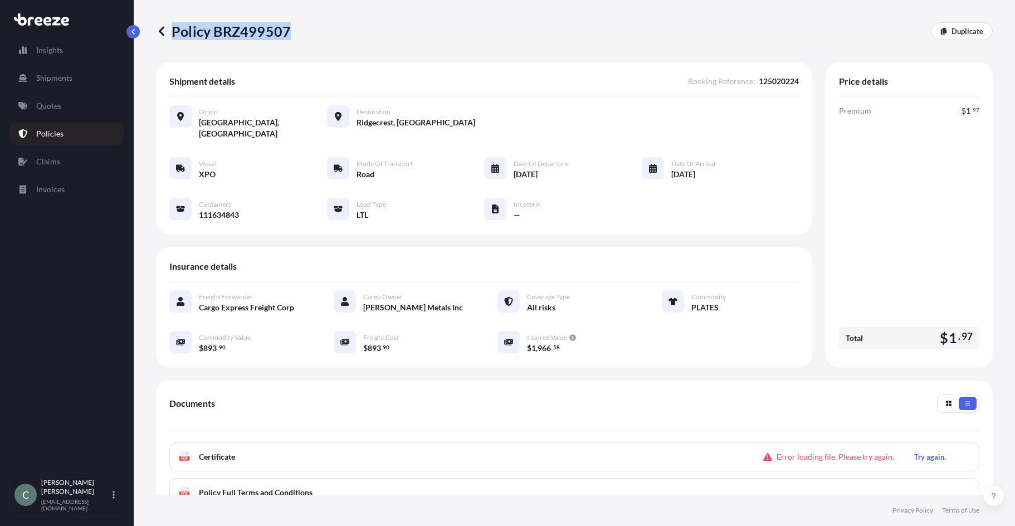
copy p "Policy BRZ499507"
click at [227, 451] on span "Certificate" at bounding box center [217, 456] width 36 height 11
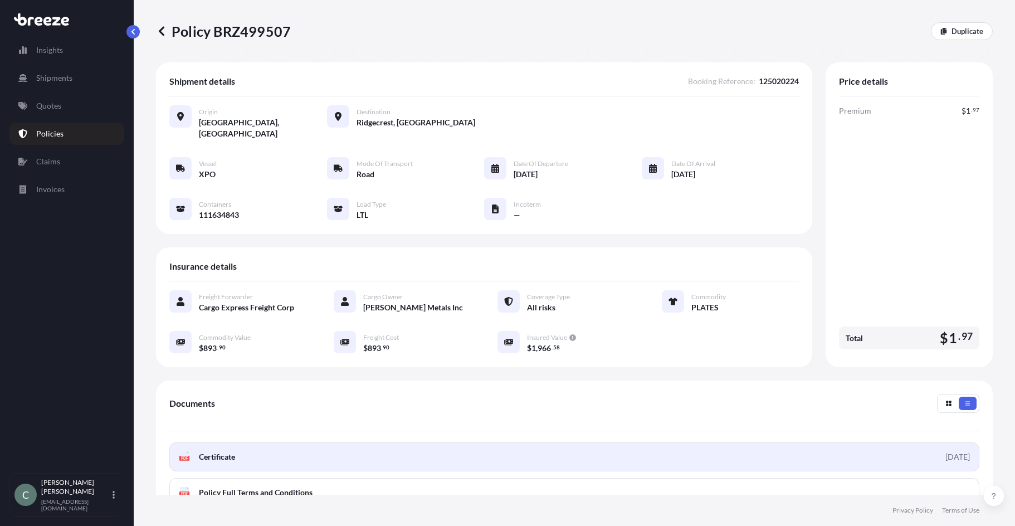
click at [186, 456] on text "PDF" at bounding box center [184, 458] width 7 height 4
